Goal: Information Seeking & Learning: Learn about a topic

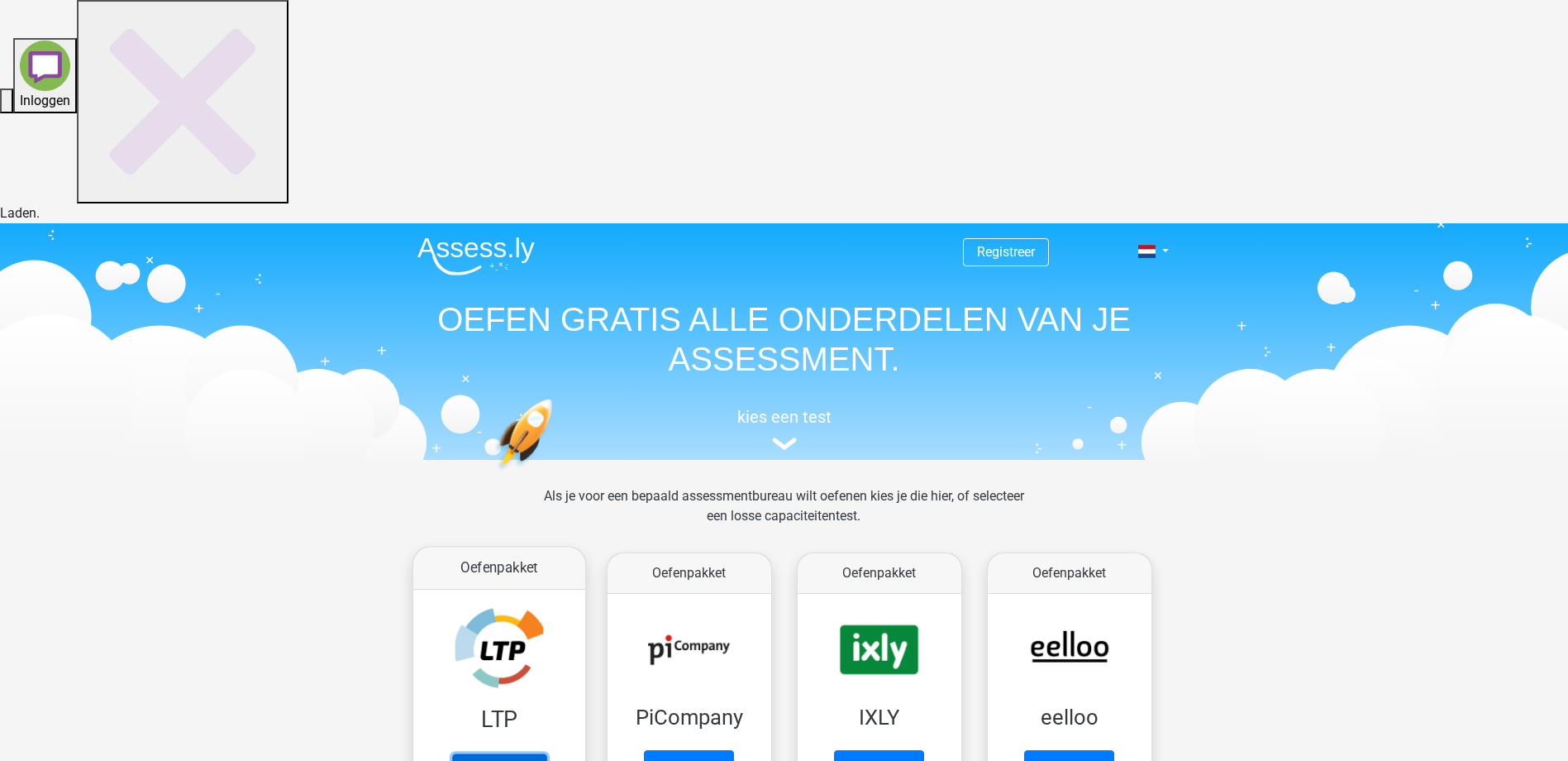
click at [502, 753] on link "Oefenen" at bounding box center [498, 771] width 95 height 37
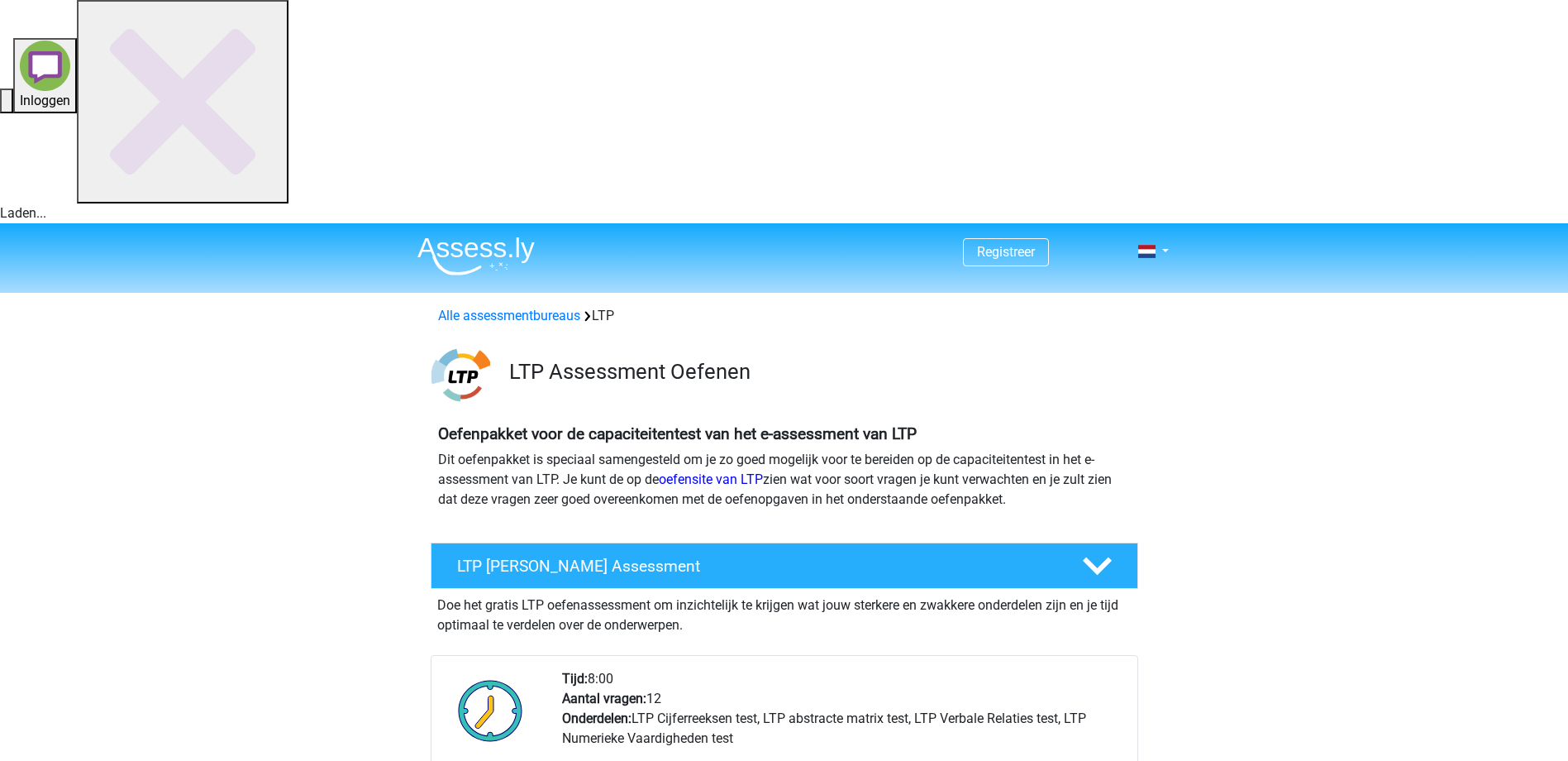
scroll to position [303, 0]
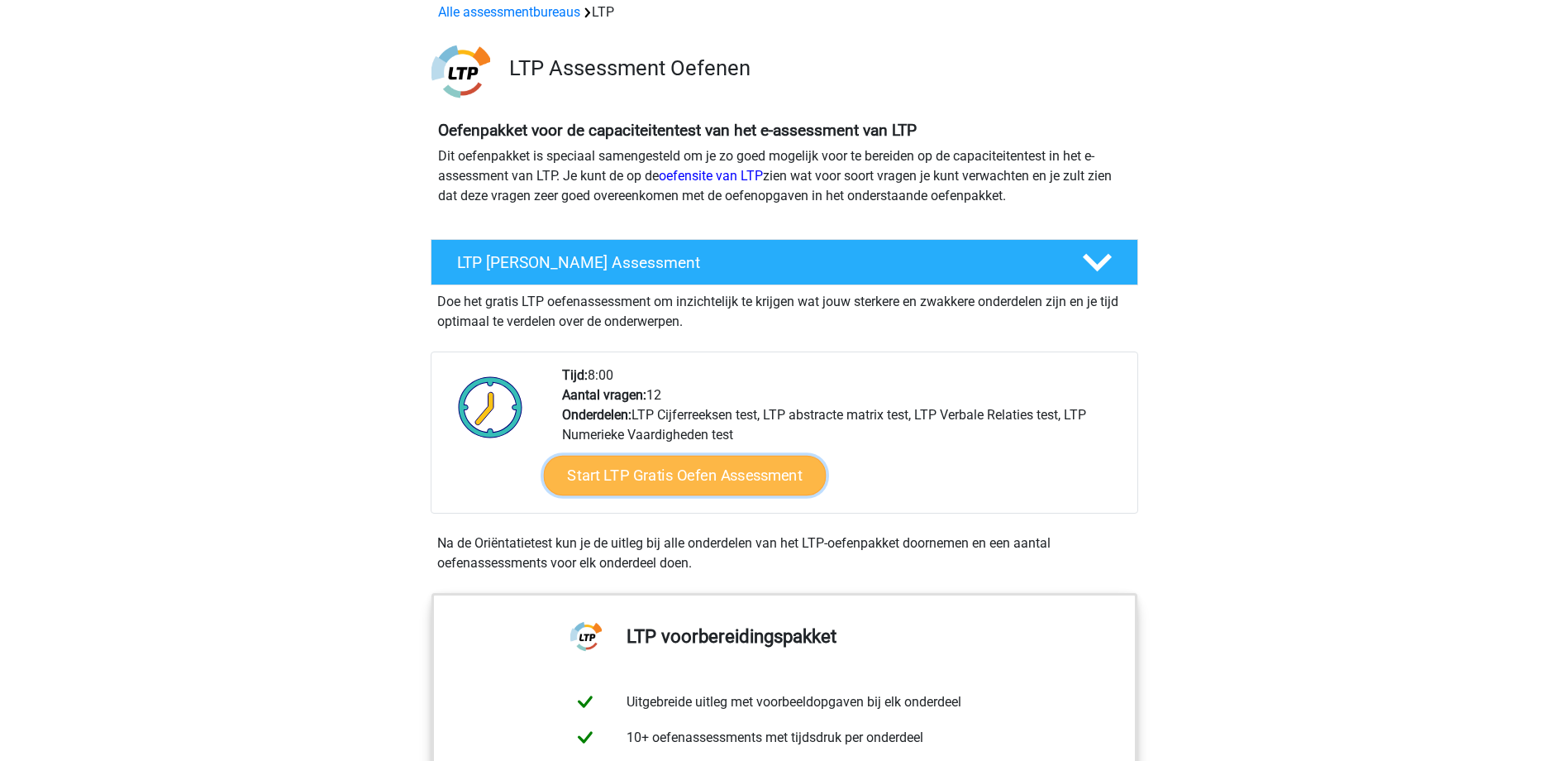
click at [679, 456] on link "Start LTP Gratis Oefen Assessment" at bounding box center [684, 476] width 283 height 40
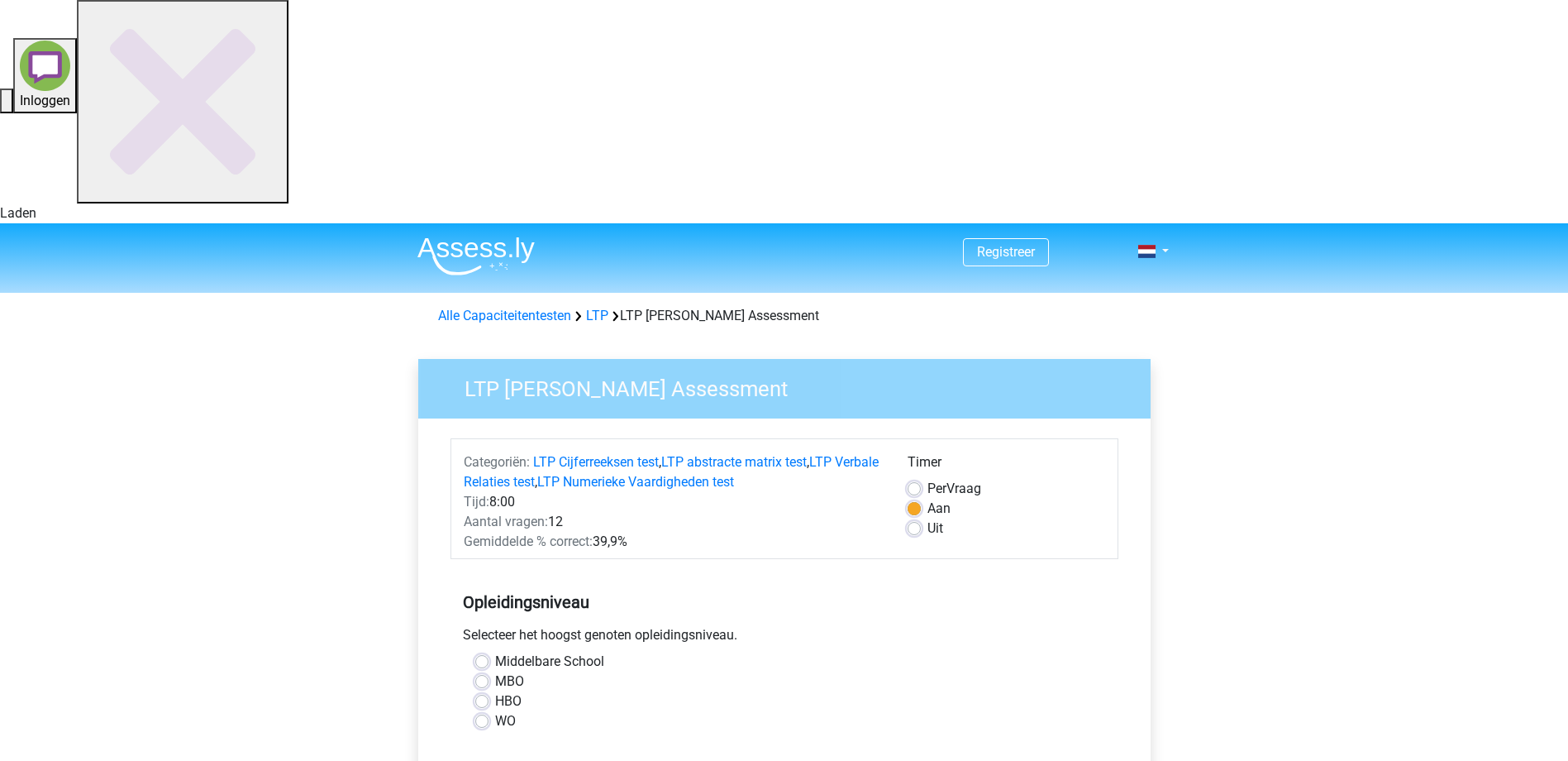
click at [509, 691] on label "HBO" at bounding box center [508, 700] width 26 height 20
click at [488, 691] on input "HBO" at bounding box center [482, 699] width 14 height 16
radio input "true"
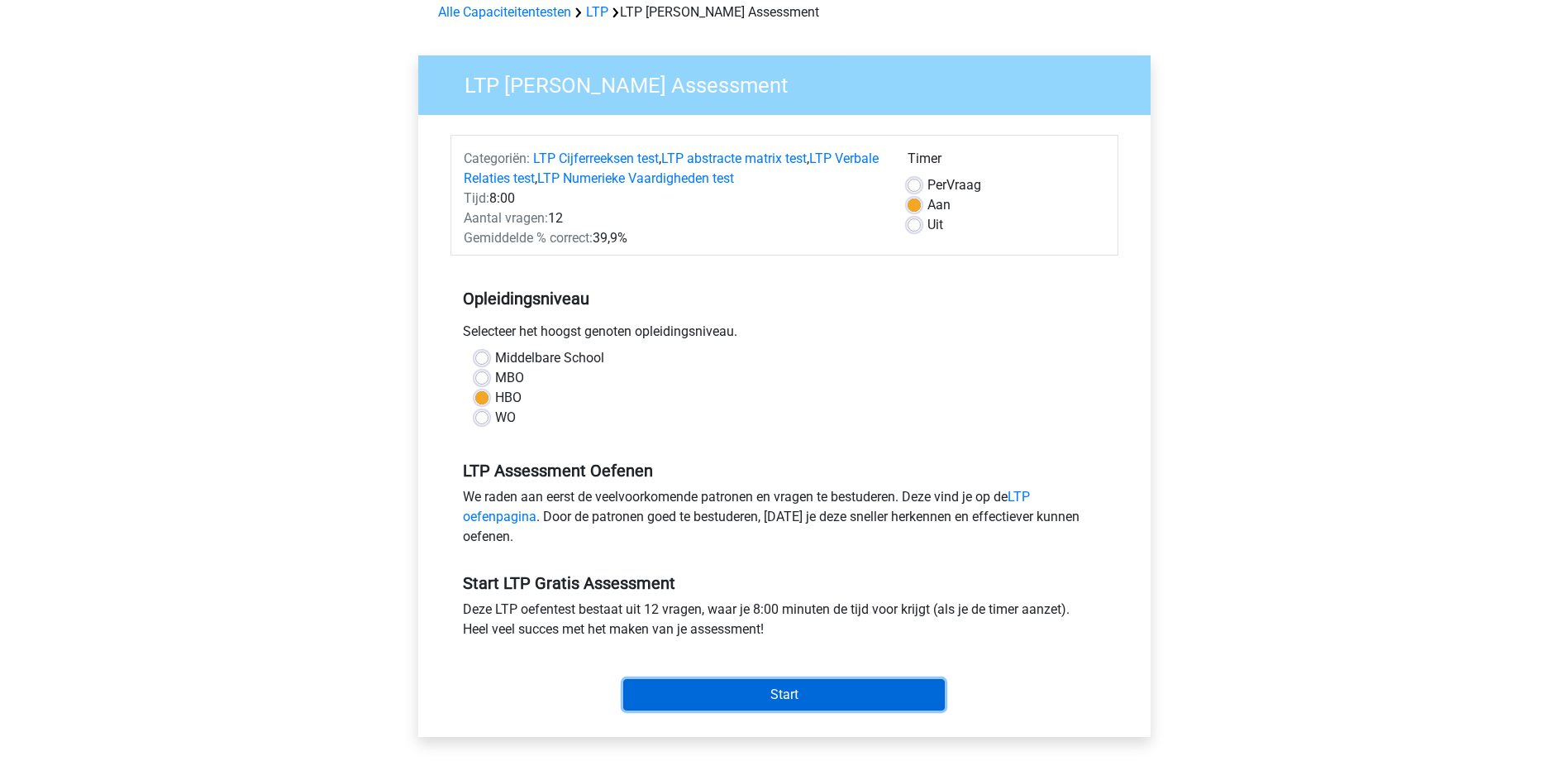
click at [767, 679] on input "Start" at bounding box center [784, 695] width 321 height 32
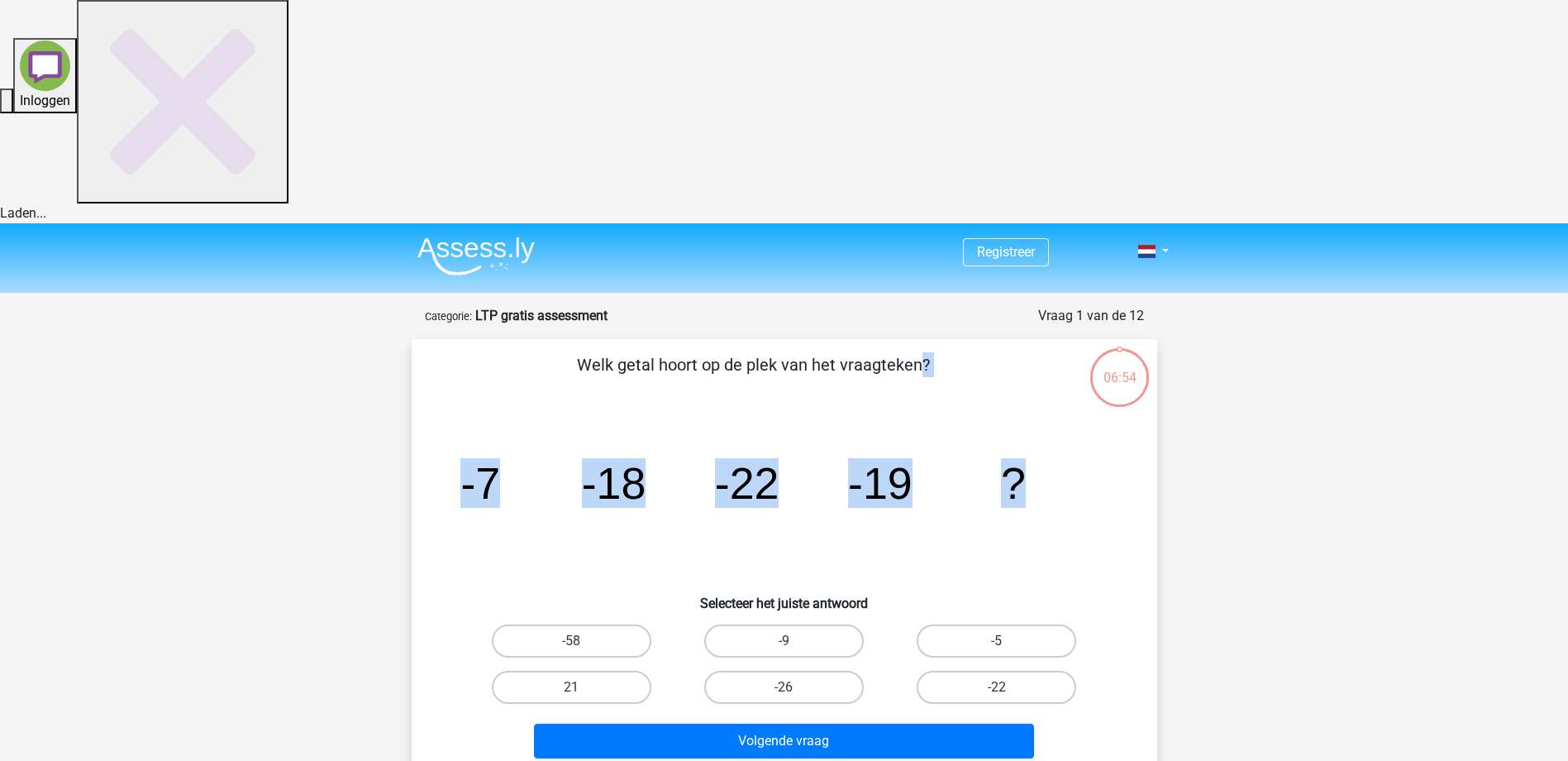
drag, startPoint x: 577, startPoint y: 143, endPoint x: 1054, endPoint y: 257, distance: 490.4
click at [1054, 352] on div "Welk getal hoort op de plek van het vraagteken? image/svg+xml -7 -18 -22 -19 ? …" at bounding box center [784, 558] width 732 height 412
copy div "Welk getal hoort op de plek van het vraagteken? image/svg+xml -7 -18 -22 -19 ?"
click at [778, 625] on label "-9" at bounding box center [784, 641] width 159 height 33
click at [784, 641] on input "-9" at bounding box center [789, 646] width 11 height 11
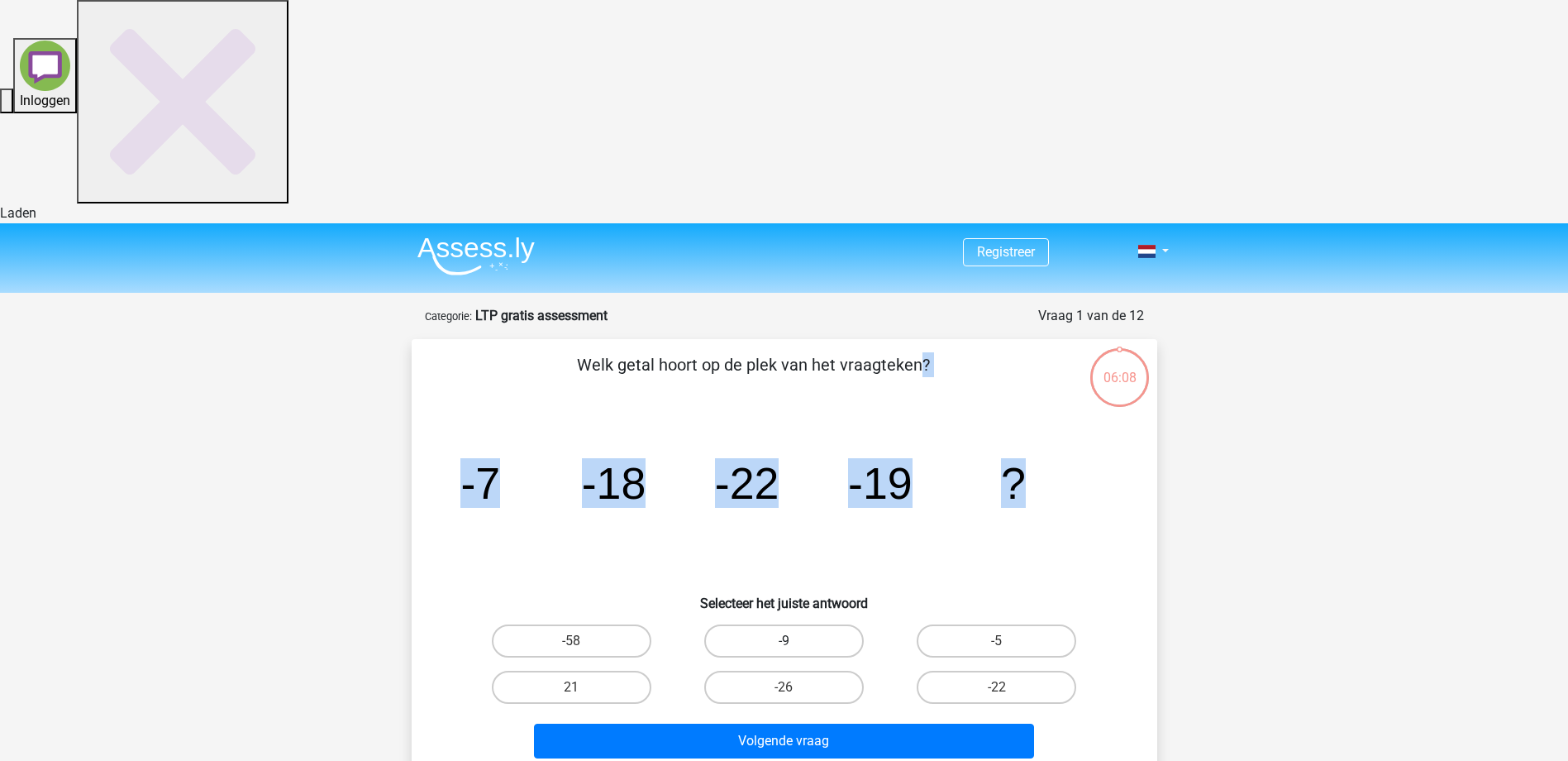
radio input "true"
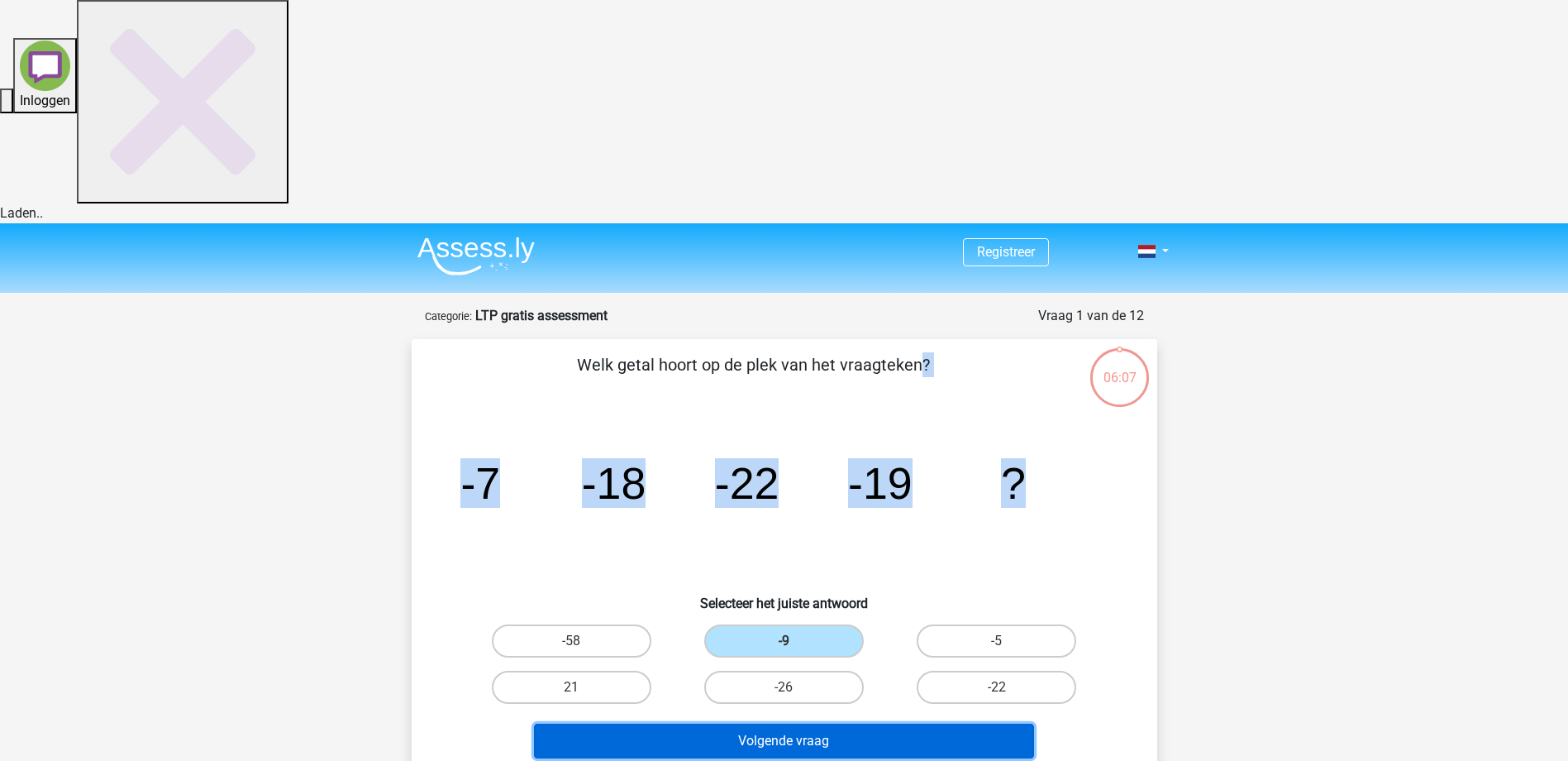
click at [784, 724] on button "Volgende vraag" at bounding box center [784, 741] width 500 height 35
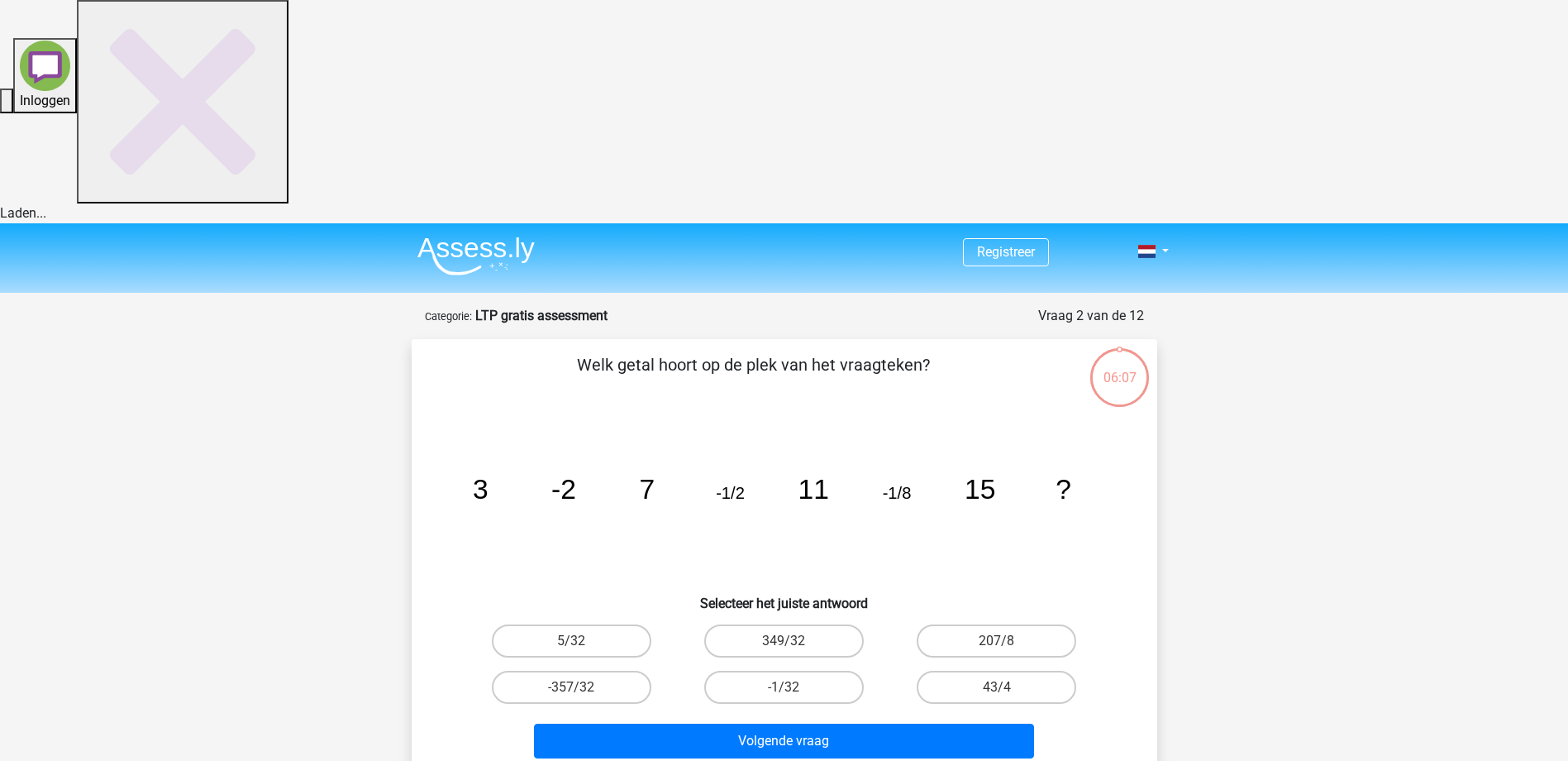
scroll to position [83, 0]
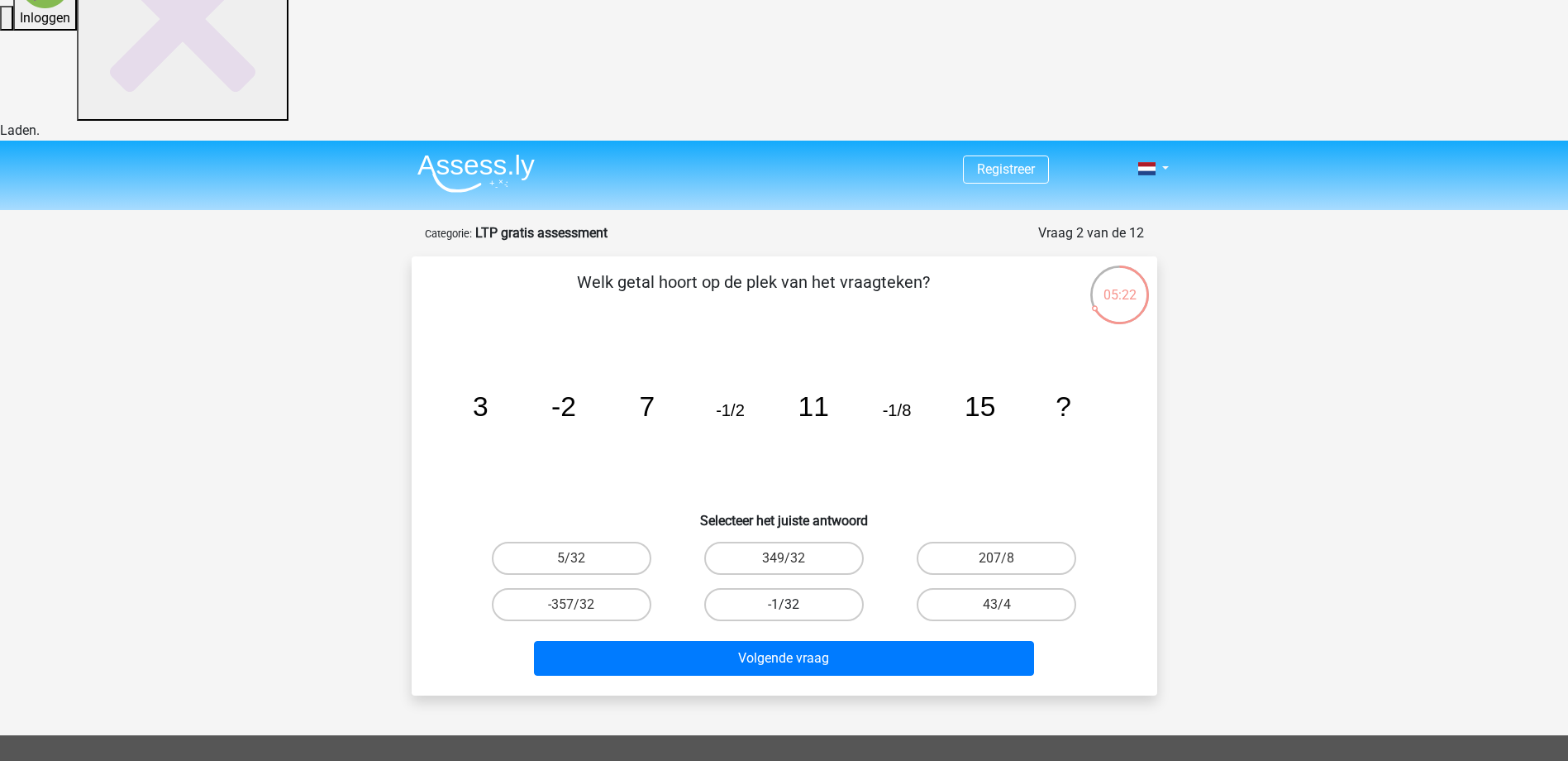
click at [772, 588] on label "-1/32" at bounding box center [784, 604] width 159 height 33
click at [784, 604] on input "-1/32" at bounding box center [789, 609] width 11 height 11
radio input "true"
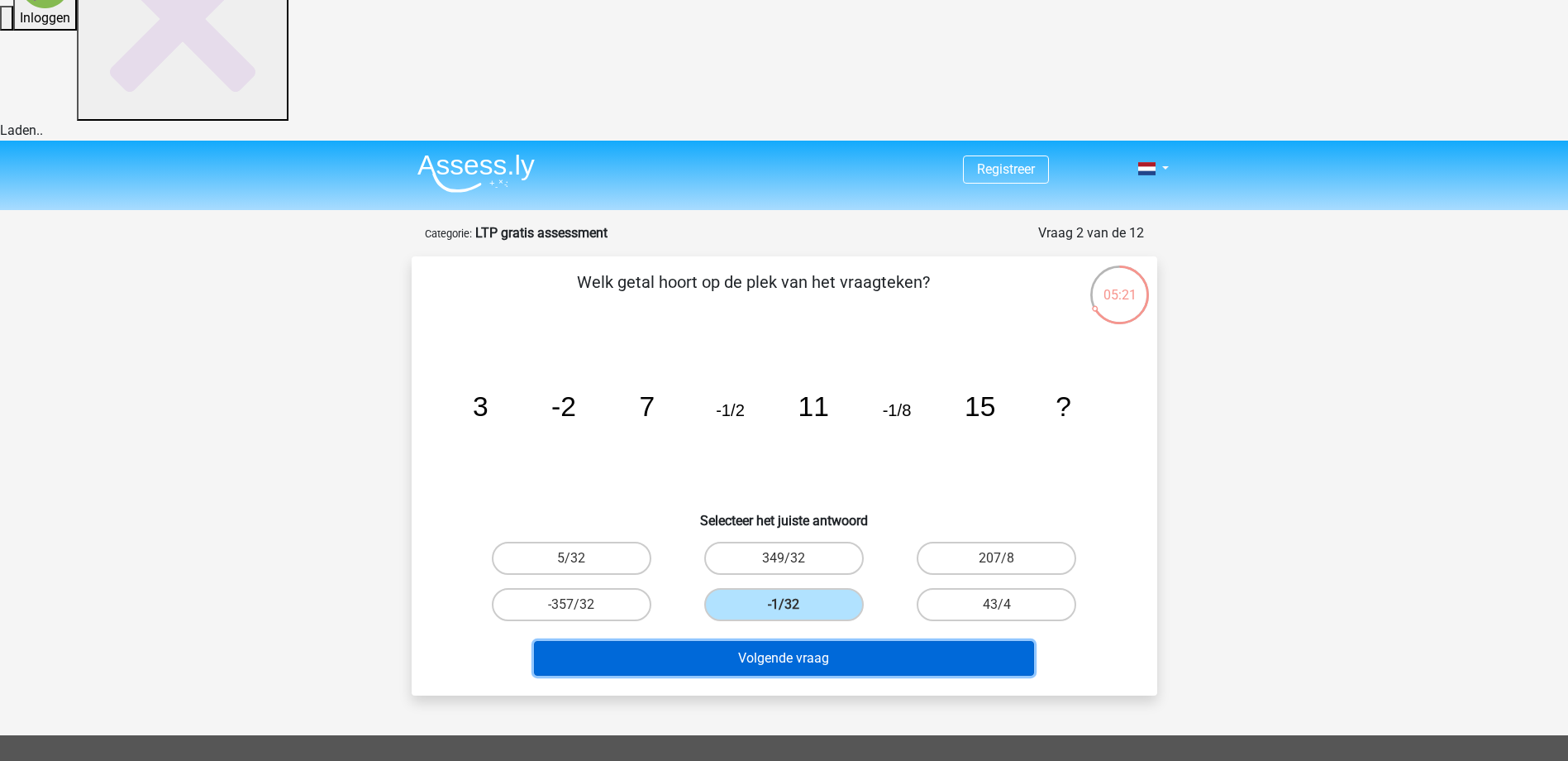
click at [767, 641] on button "Volgende vraag" at bounding box center [784, 658] width 500 height 35
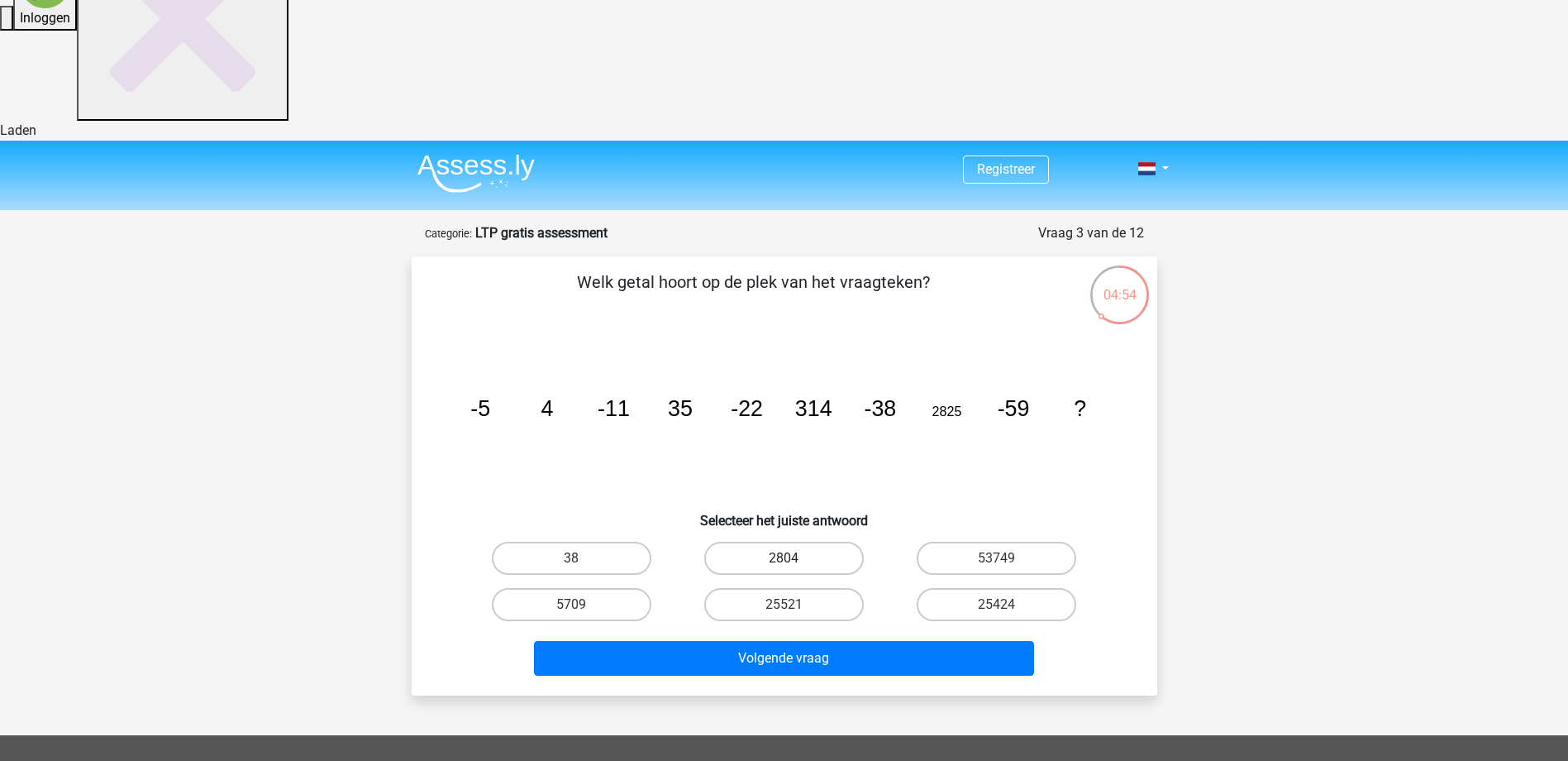
click at [802, 542] on label "2804" at bounding box center [784, 558] width 159 height 33
click at [794, 558] on input "2804" at bounding box center [789, 563] width 11 height 11
radio input "true"
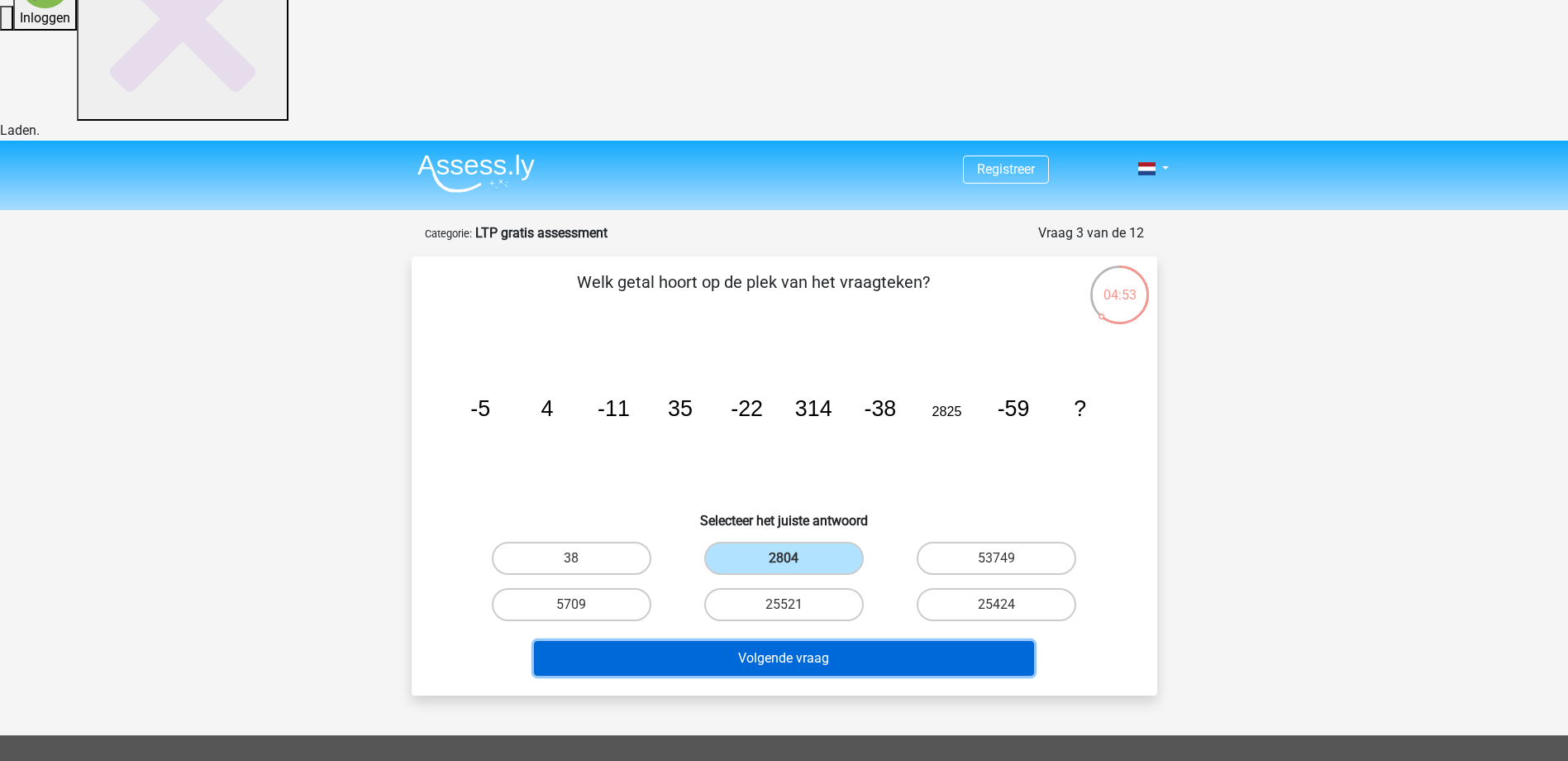
click at [826, 641] on button "Volgende vraag" at bounding box center [784, 658] width 500 height 35
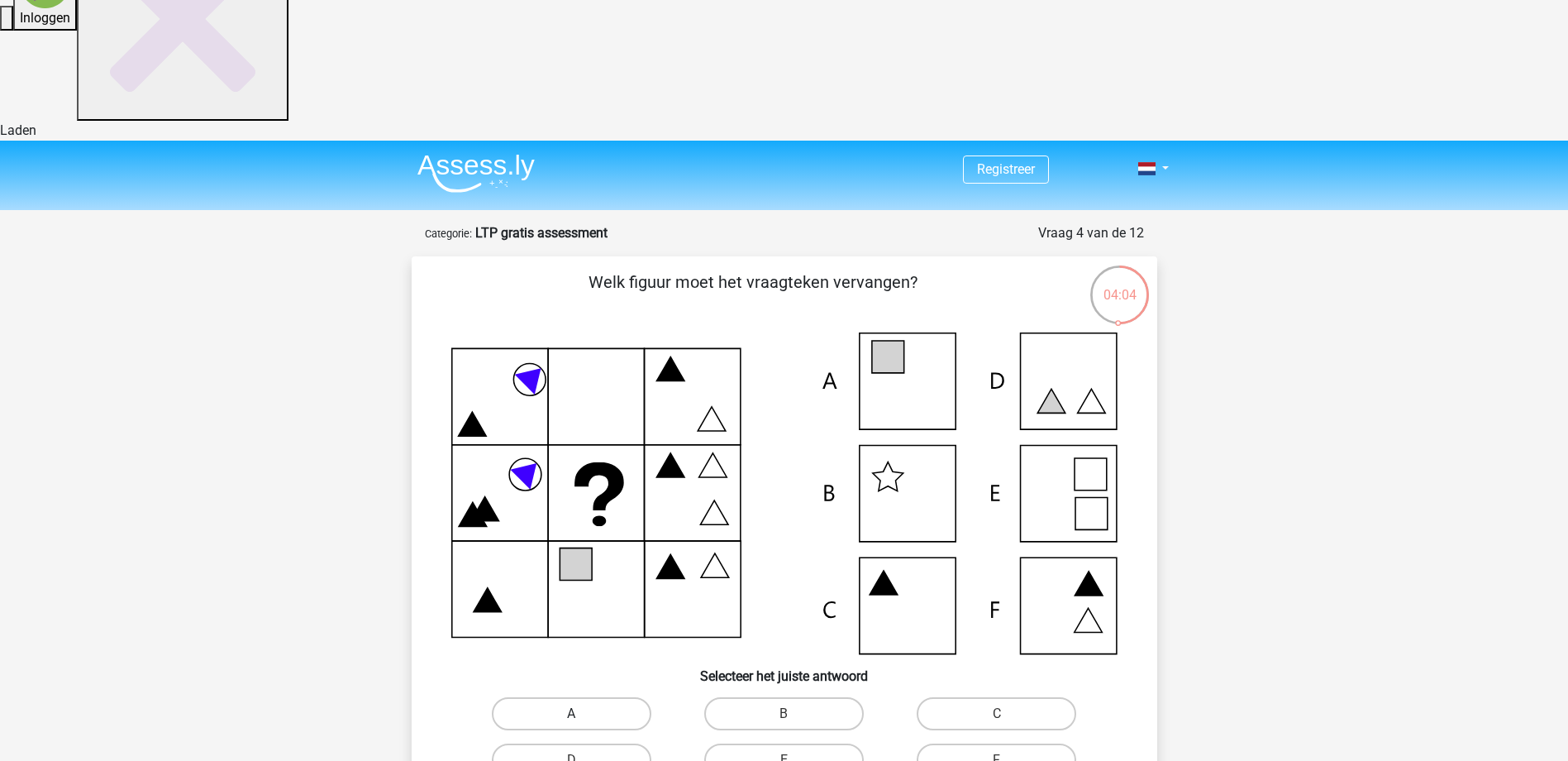
click at [588, 697] on label "A" at bounding box center [571, 713] width 159 height 33
click at [582, 713] on input "A" at bounding box center [576, 718] width 11 height 11
radio input "true"
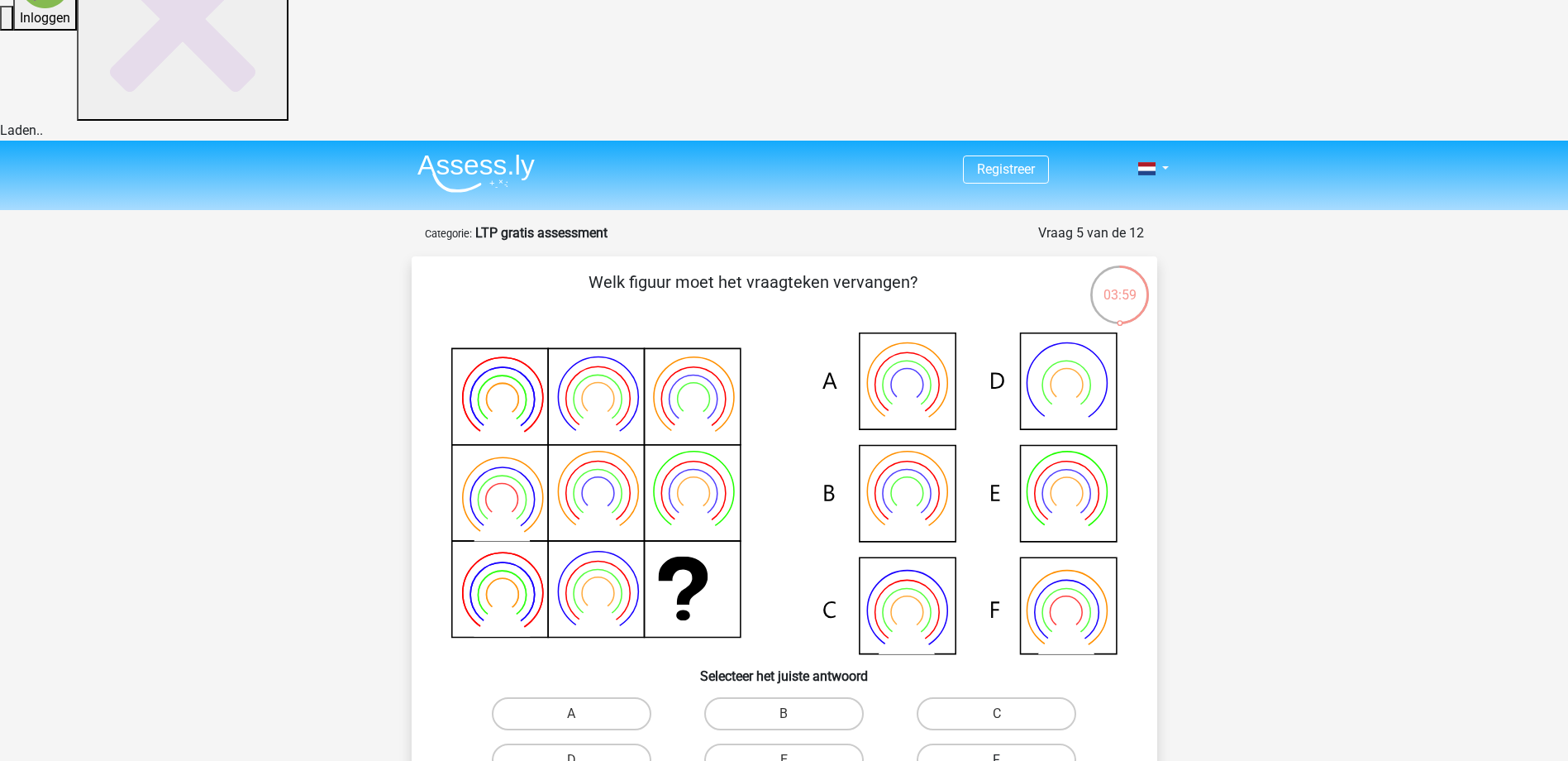
click at [1001, 743] on label "F" at bounding box center [996, 759] width 159 height 33
click at [1001, 760] on input "F" at bounding box center [1002, 765] width 11 height 11
radio input "true"
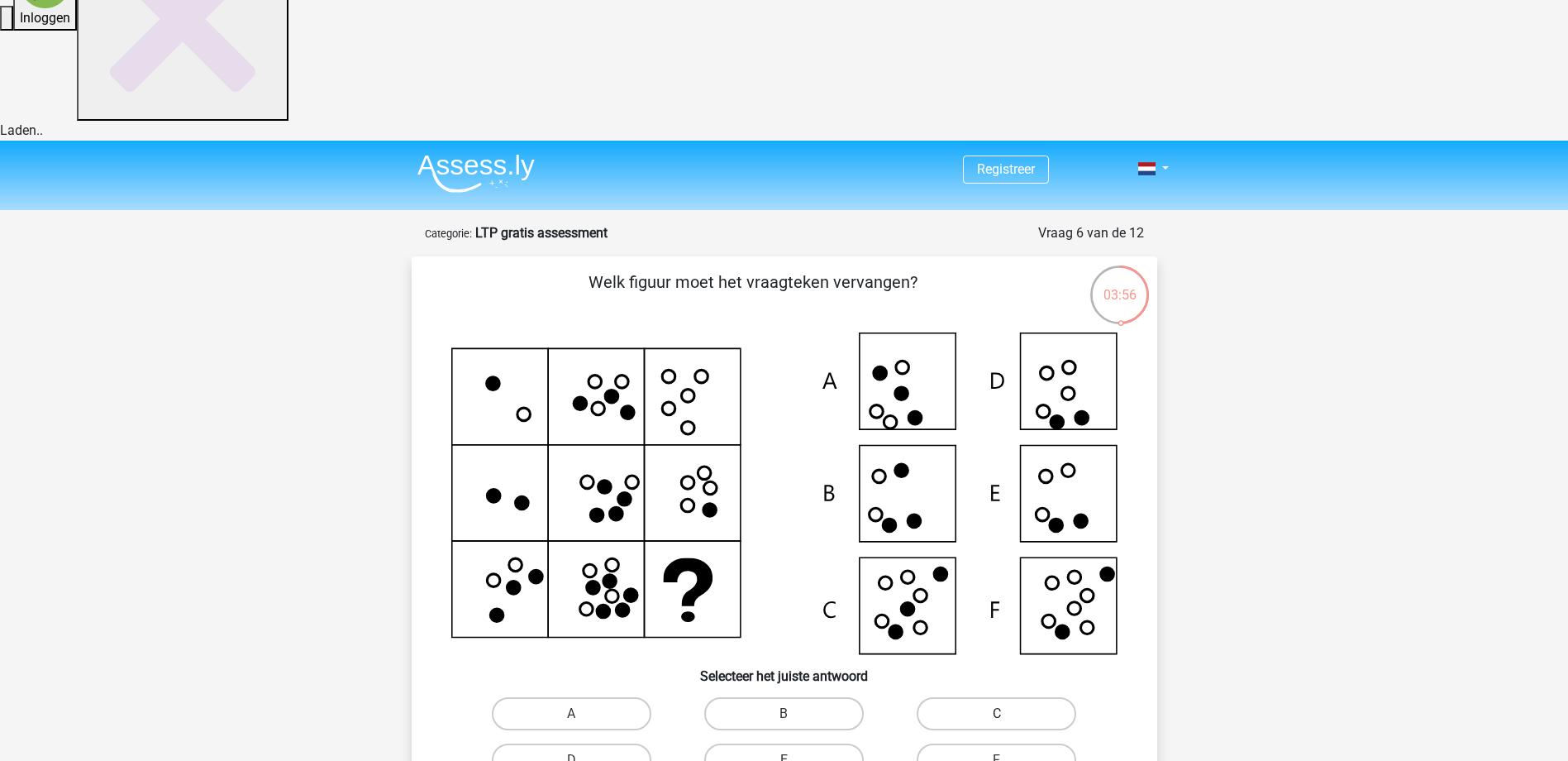
click at [969, 697] on label "C" at bounding box center [996, 713] width 159 height 33
click at [997, 713] on input "C" at bounding box center [1002, 718] width 11 height 11
radio input "true"
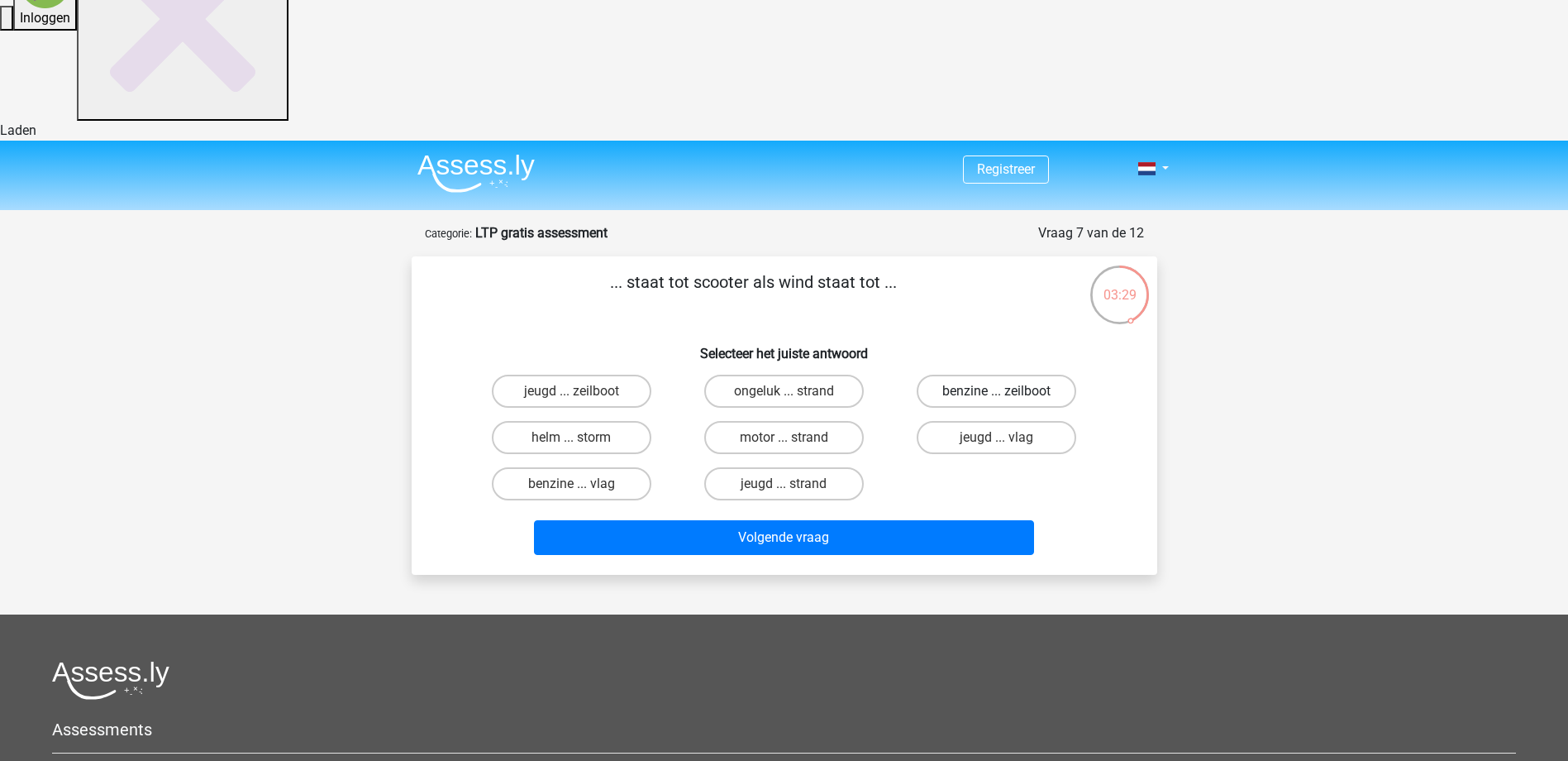
click at [985, 375] on label "benzine ... zeilboot" at bounding box center [996, 391] width 159 height 33
click at [997, 391] on input "benzine ... zeilboot" at bounding box center [1002, 396] width 11 height 11
radio input "true"
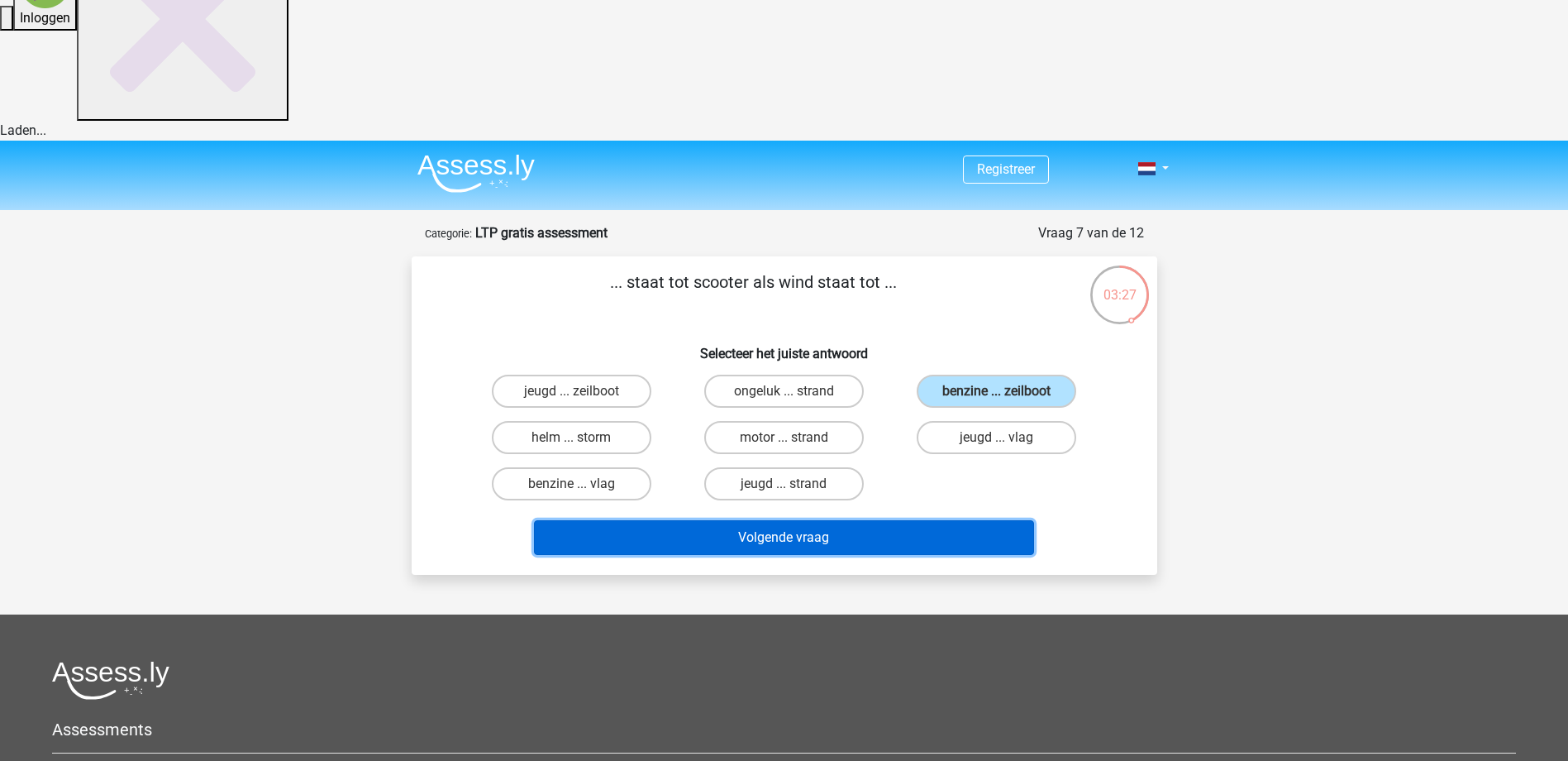
click at [784, 520] on button "Volgende vraag" at bounding box center [784, 537] width 500 height 35
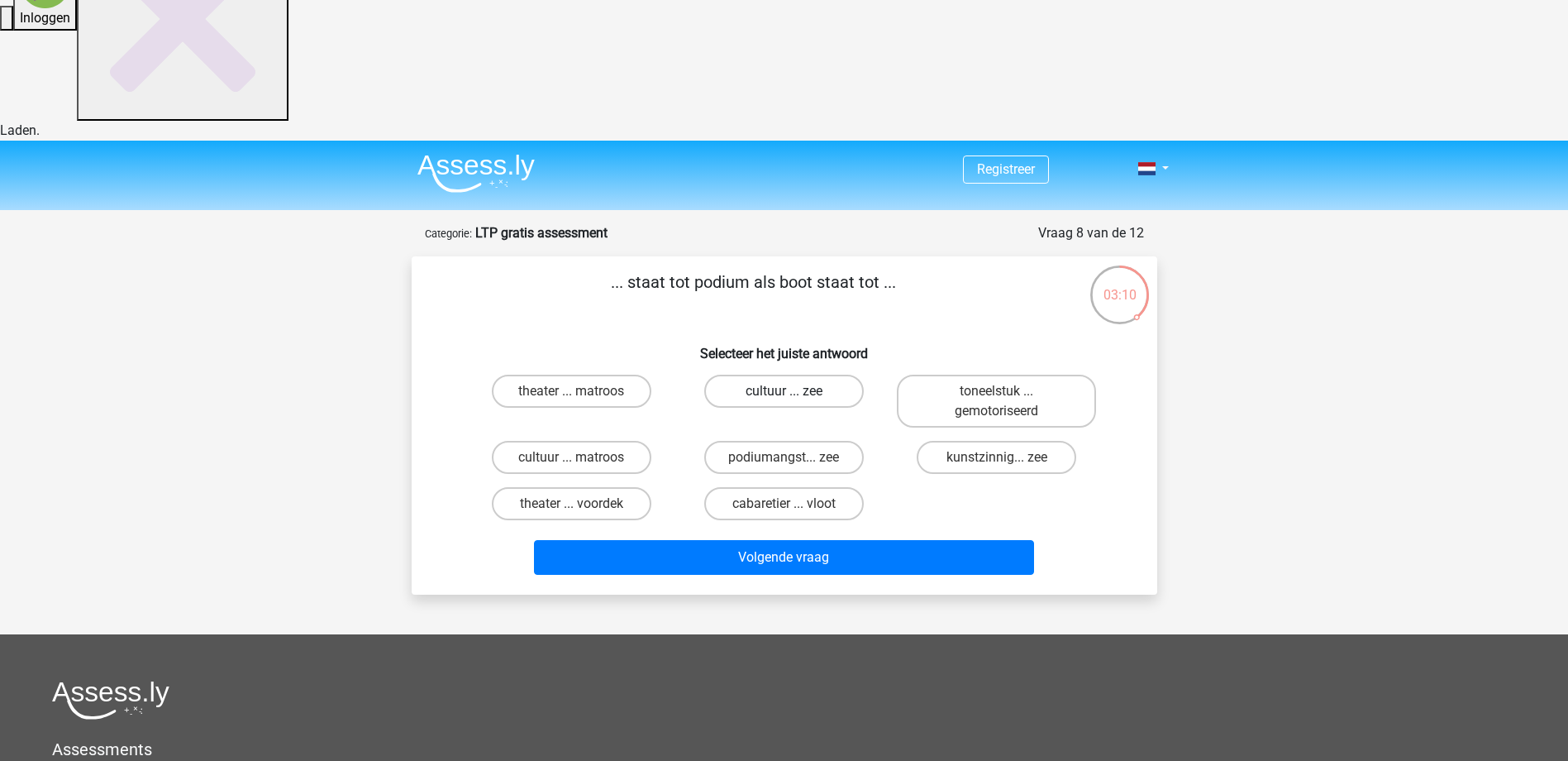
click at [808, 375] on label "cultuur ... zee" at bounding box center [784, 391] width 159 height 33
click at [794, 391] on input "cultuur ... zee" at bounding box center [789, 396] width 11 height 11
radio input "true"
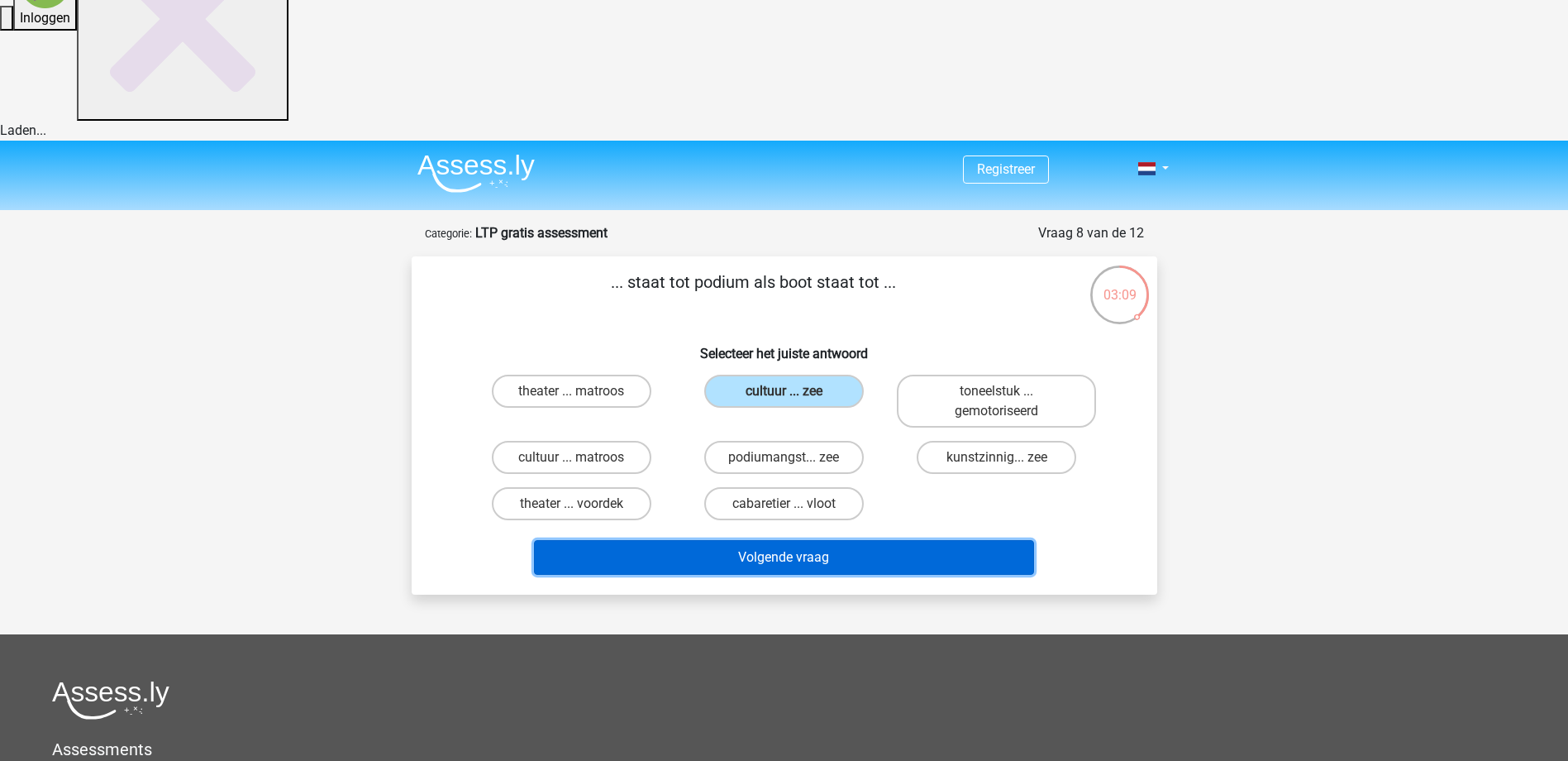
click at [825, 540] on button "Volgende vraag" at bounding box center [784, 557] width 500 height 35
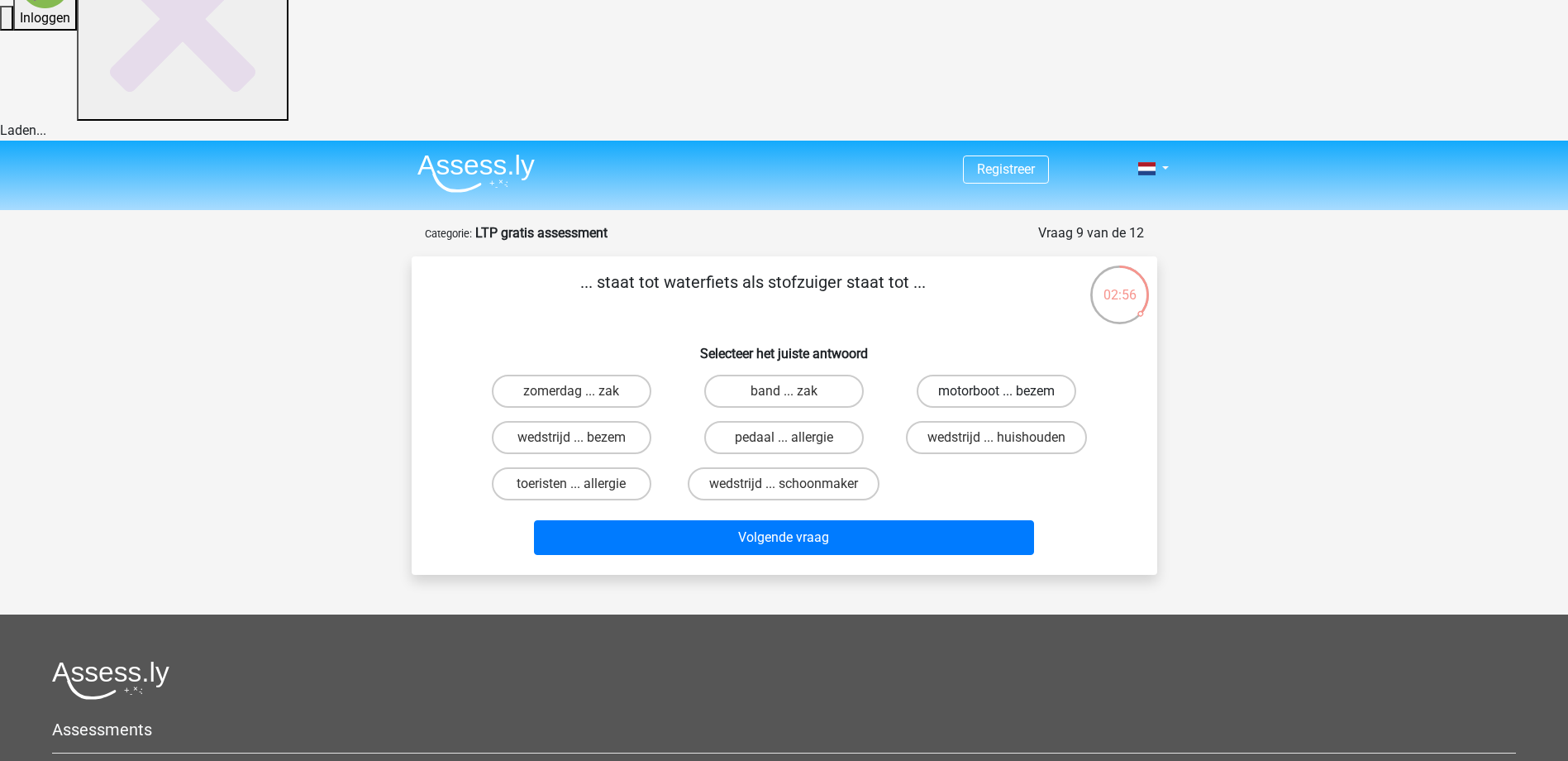
click at [1053, 375] on label "motorboot ... bezem" at bounding box center [996, 391] width 159 height 33
click at [1008, 391] on input "motorboot ... bezem" at bounding box center [1002, 396] width 11 height 11
radio input "true"
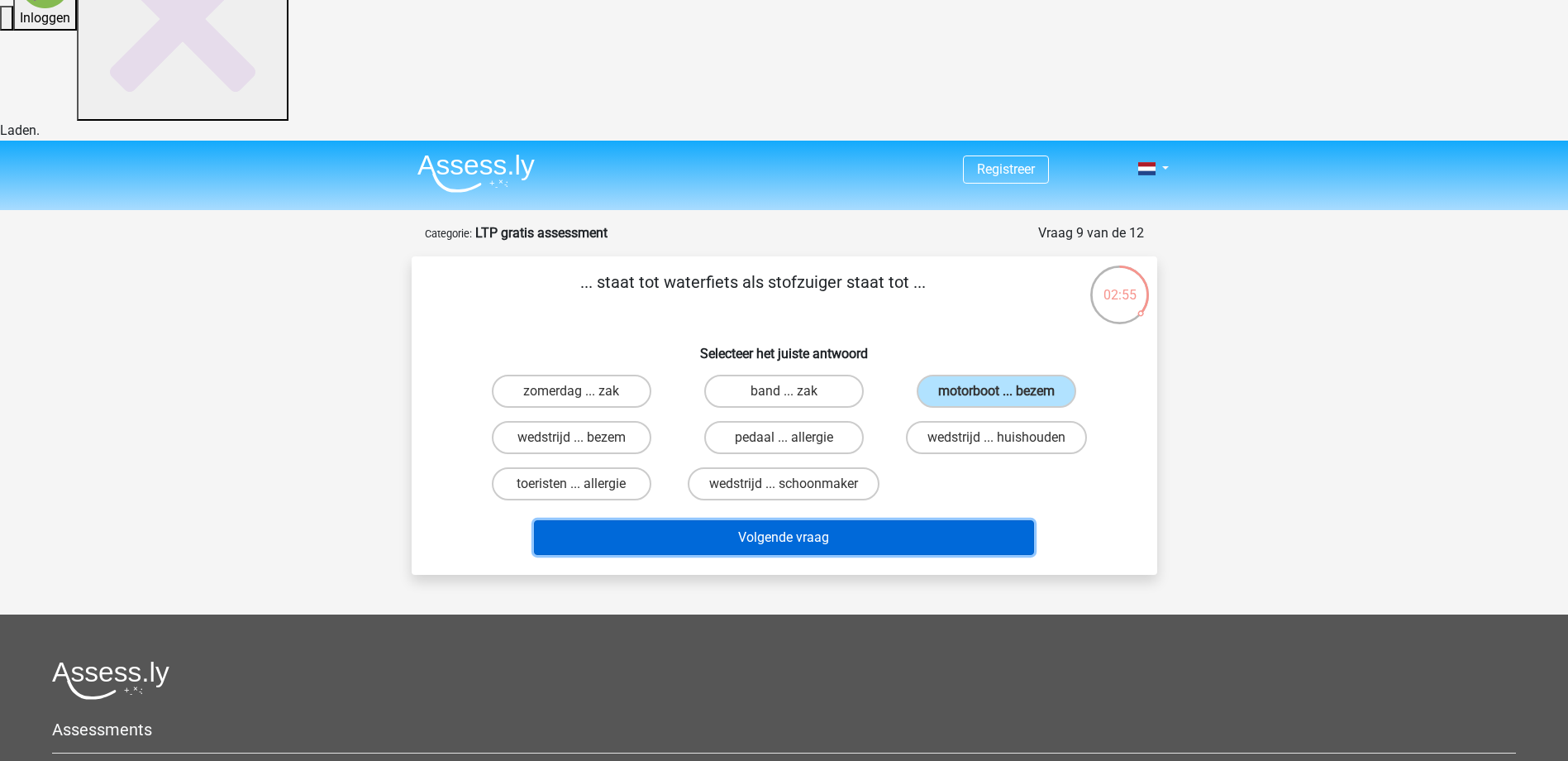
click at [791, 520] on button "Volgende vraag" at bounding box center [784, 537] width 500 height 35
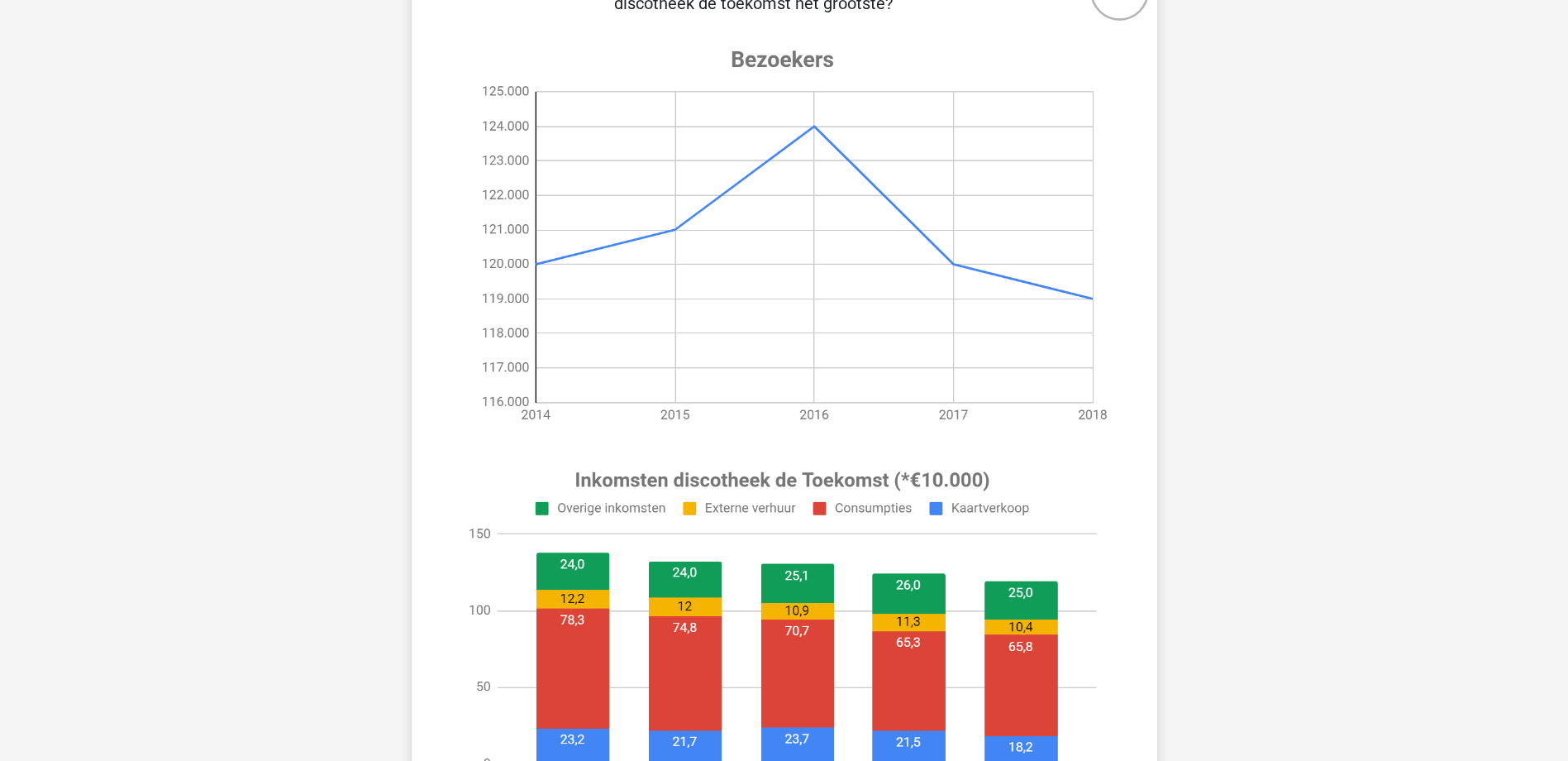
scroll to position [689, 0]
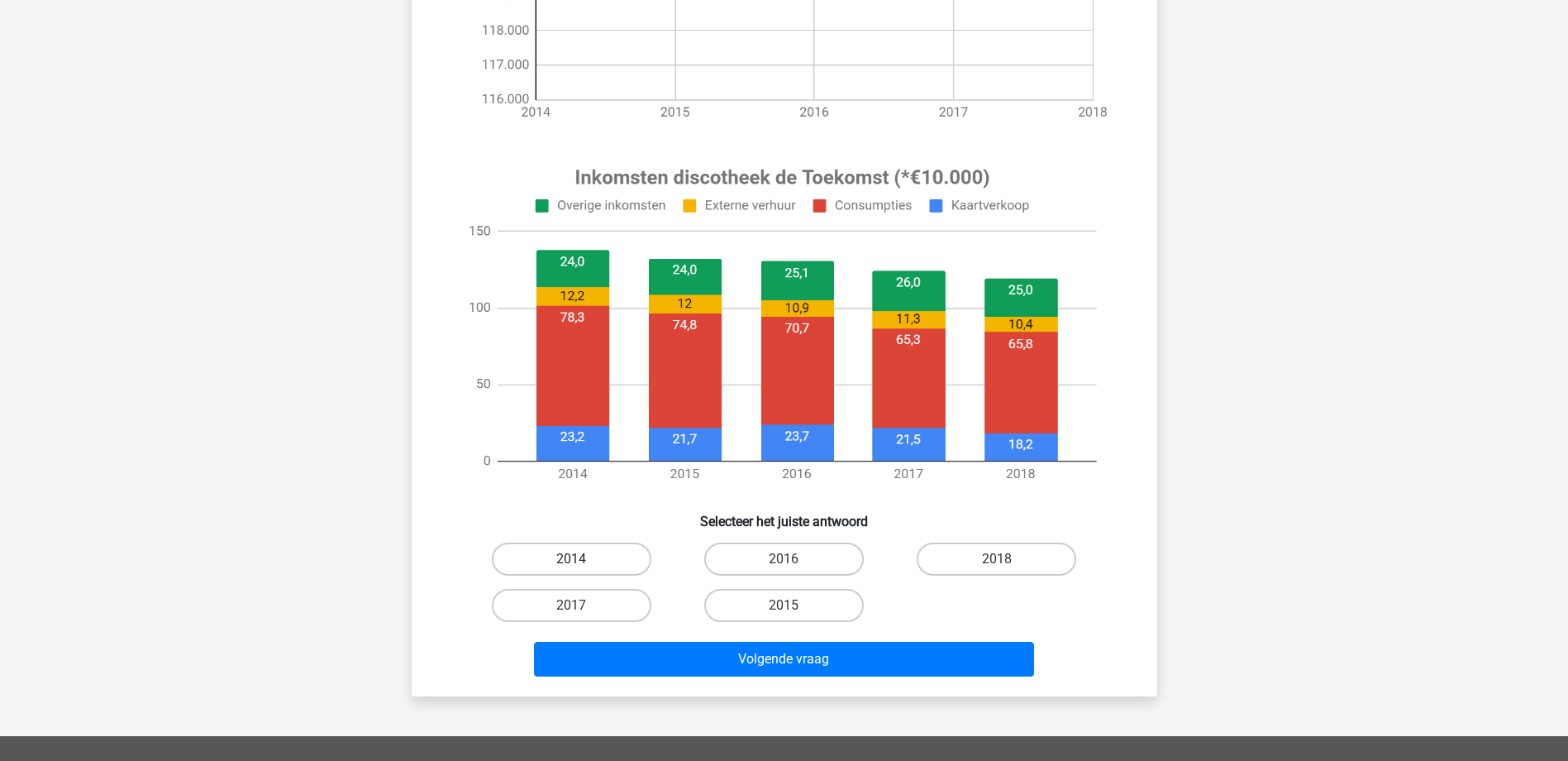
click at [579, 542] on label "2014" at bounding box center [571, 558] width 159 height 33
click at [579, 559] on input "2014" at bounding box center [576, 564] width 11 height 11
radio input "true"
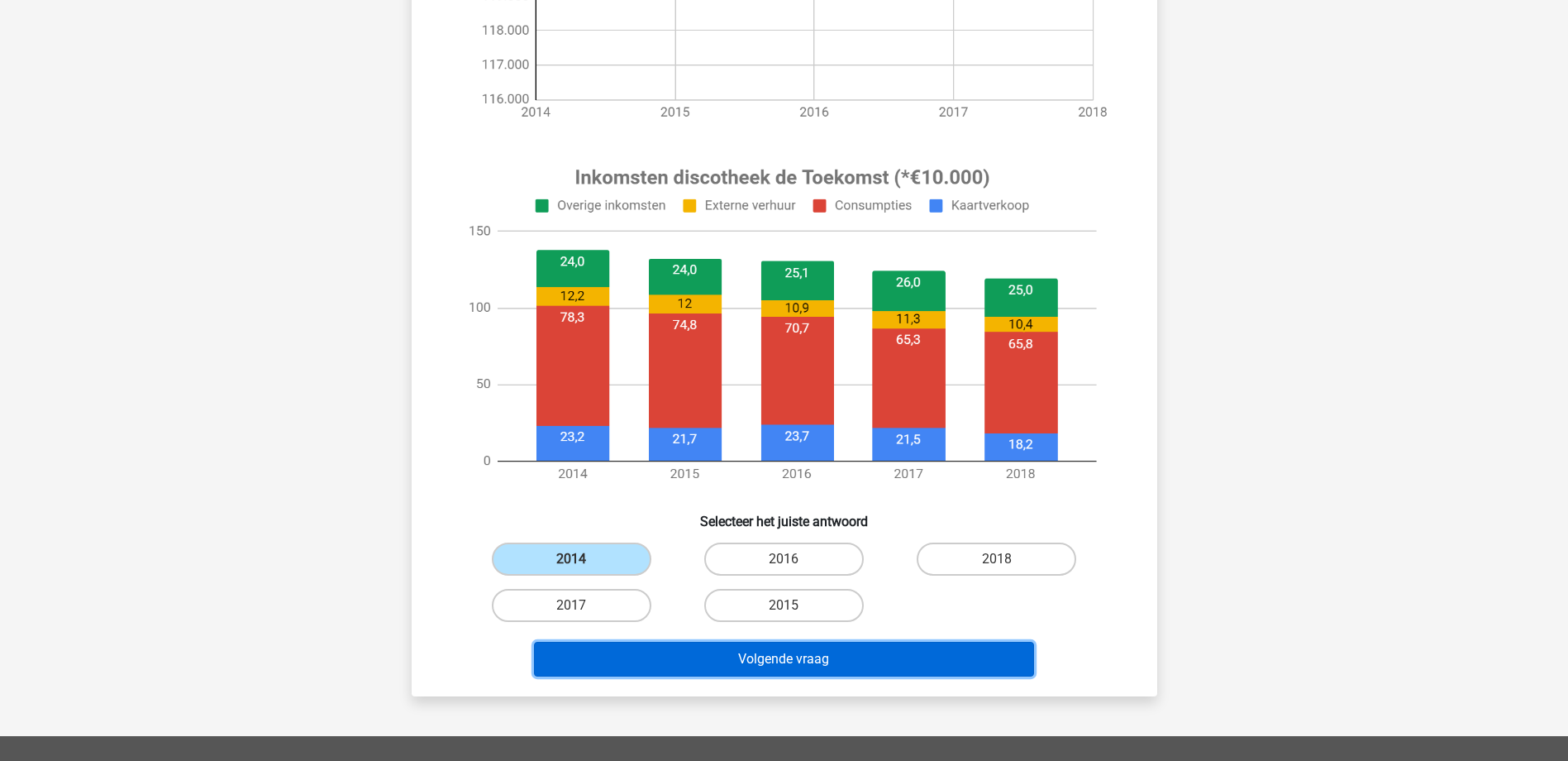
click at [836, 642] on button "Volgende vraag" at bounding box center [784, 659] width 500 height 35
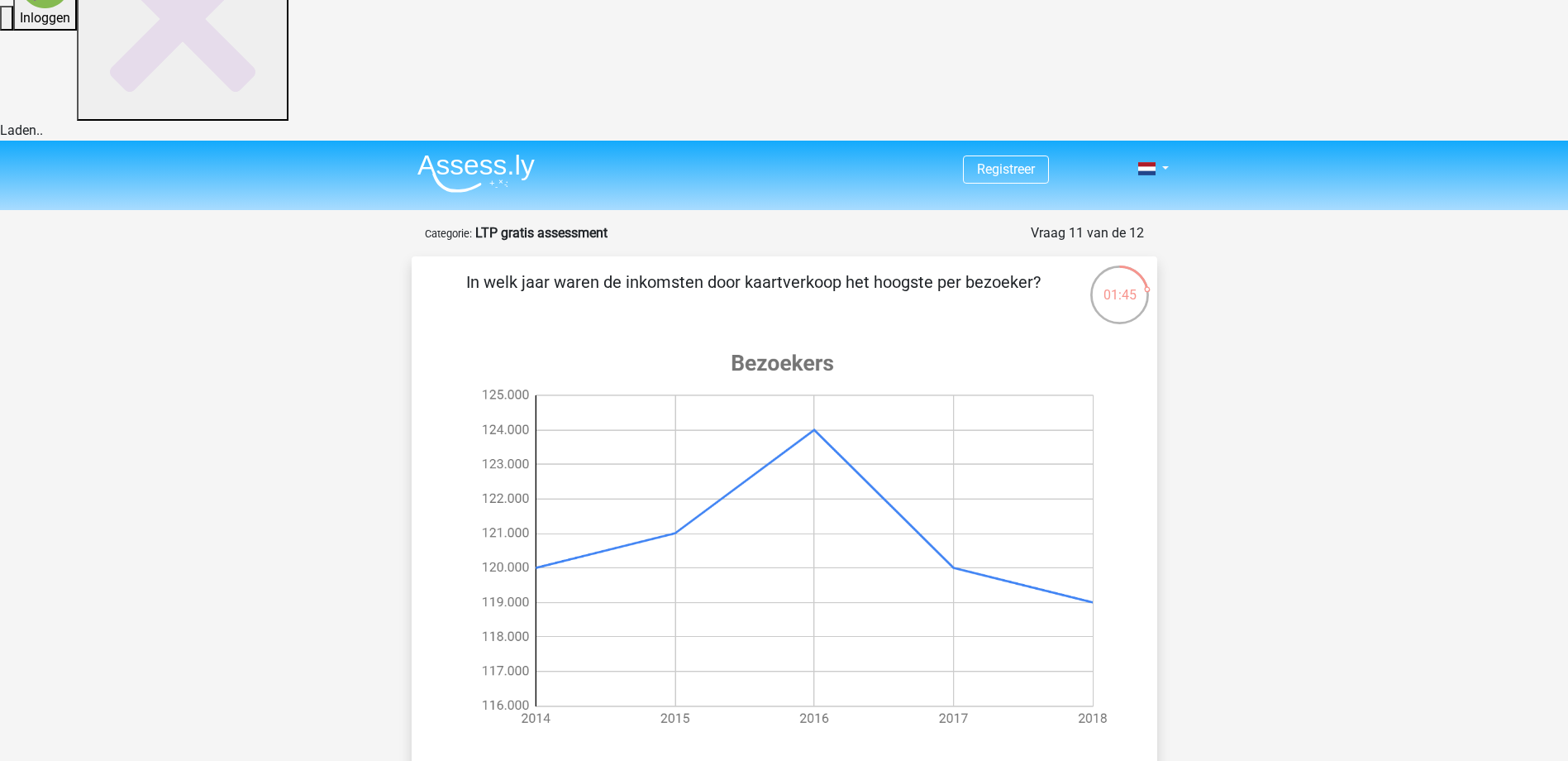
scroll to position [386, 0]
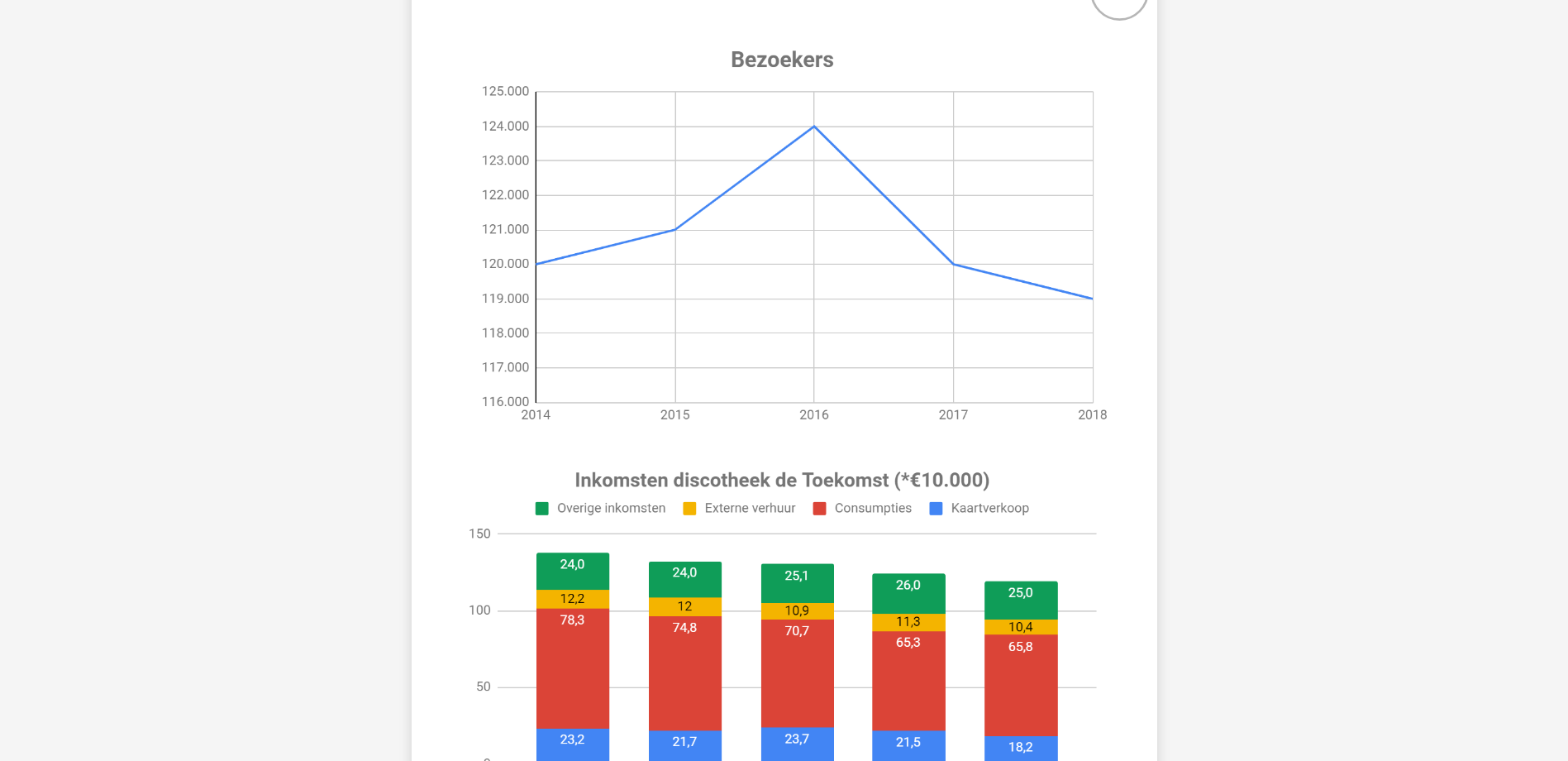
radio input "true"
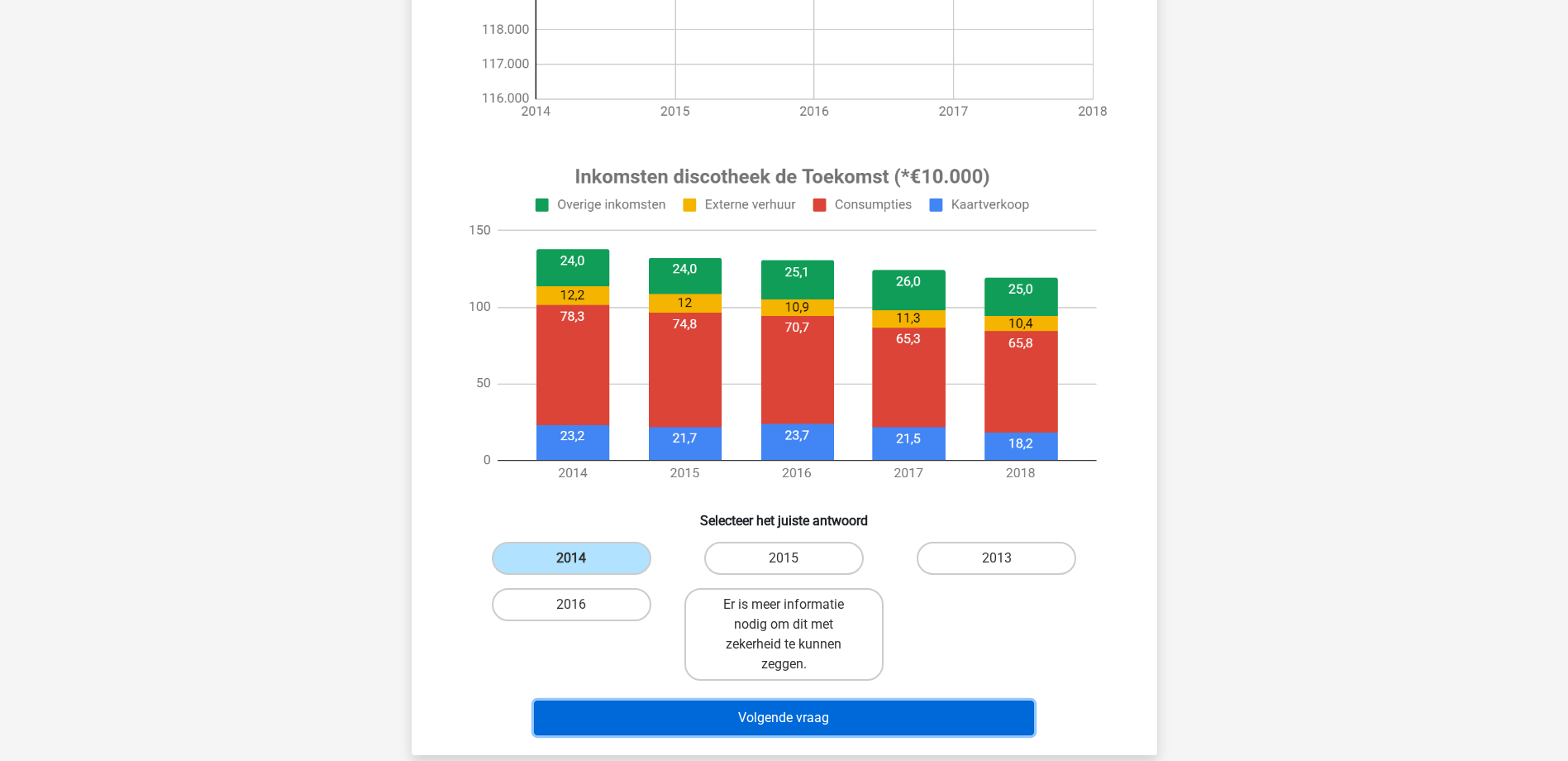
click at [789, 700] on button "Volgende vraag" at bounding box center [784, 718] width 500 height 35
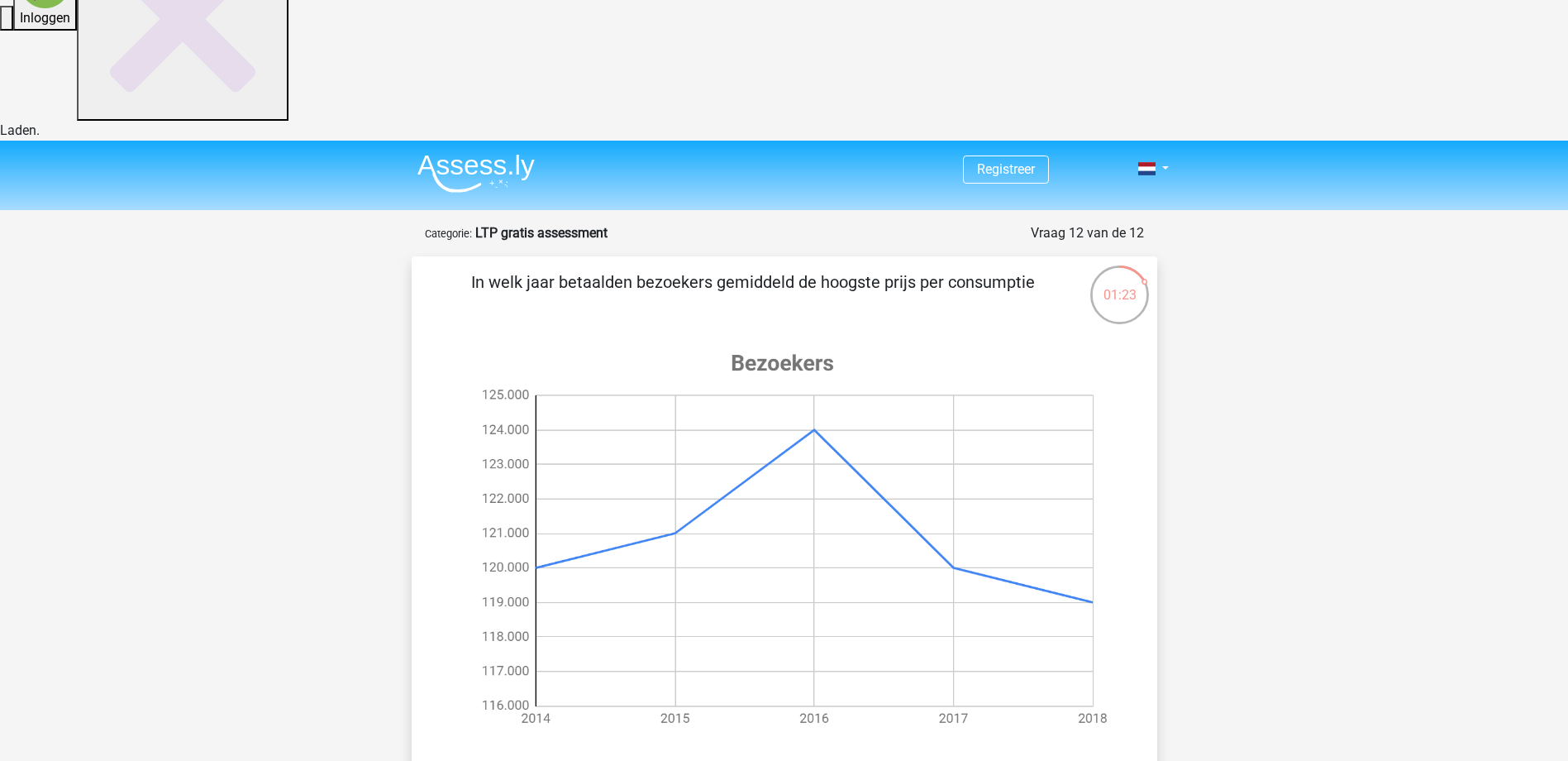
scroll to position [385, 0]
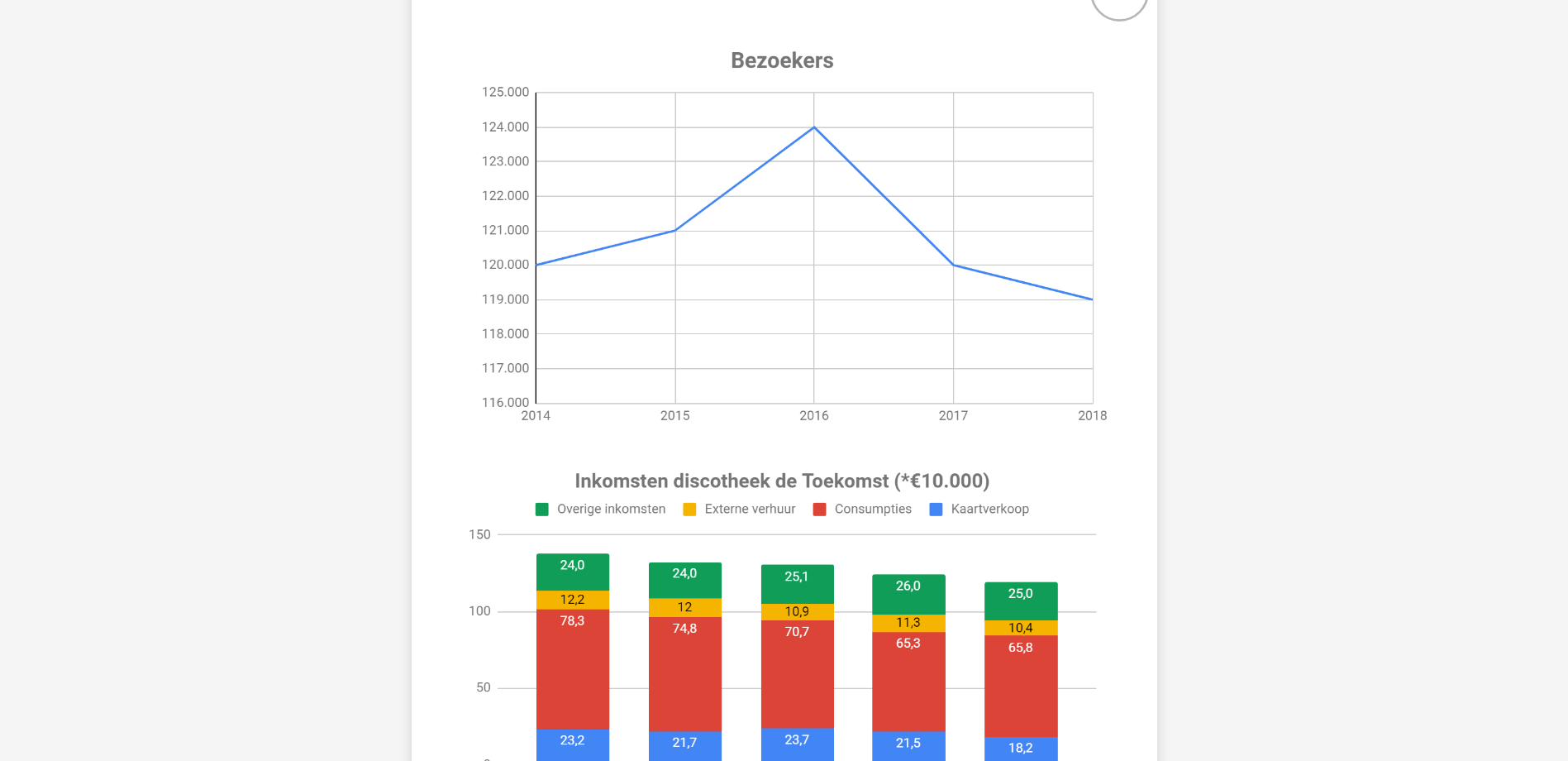
radio input "true"
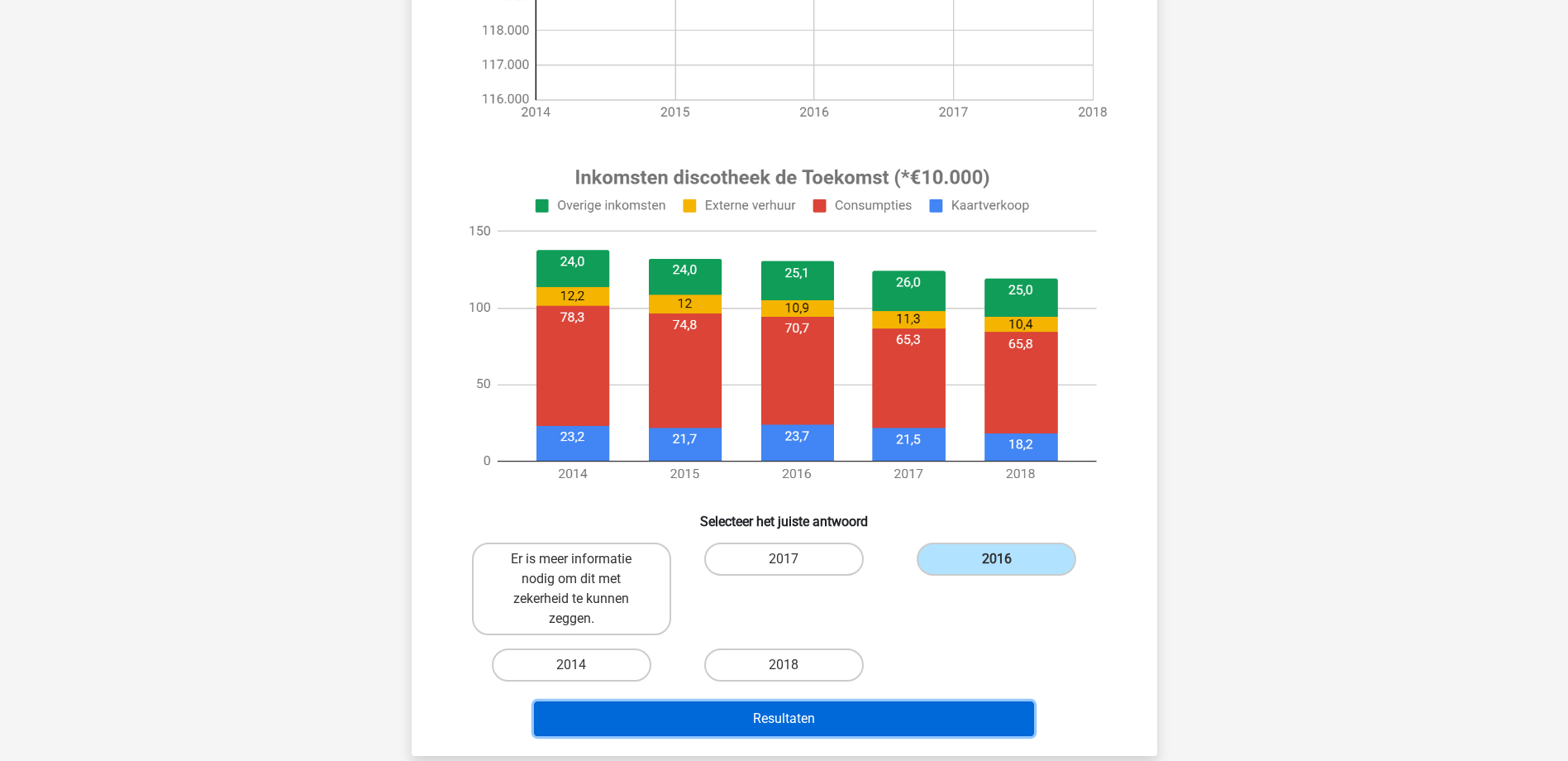
click at [809, 701] on button "Resultaten" at bounding box center [784, 718] width 500 height 35
